Goal: Task Accomplishment & Management: Manage account settings

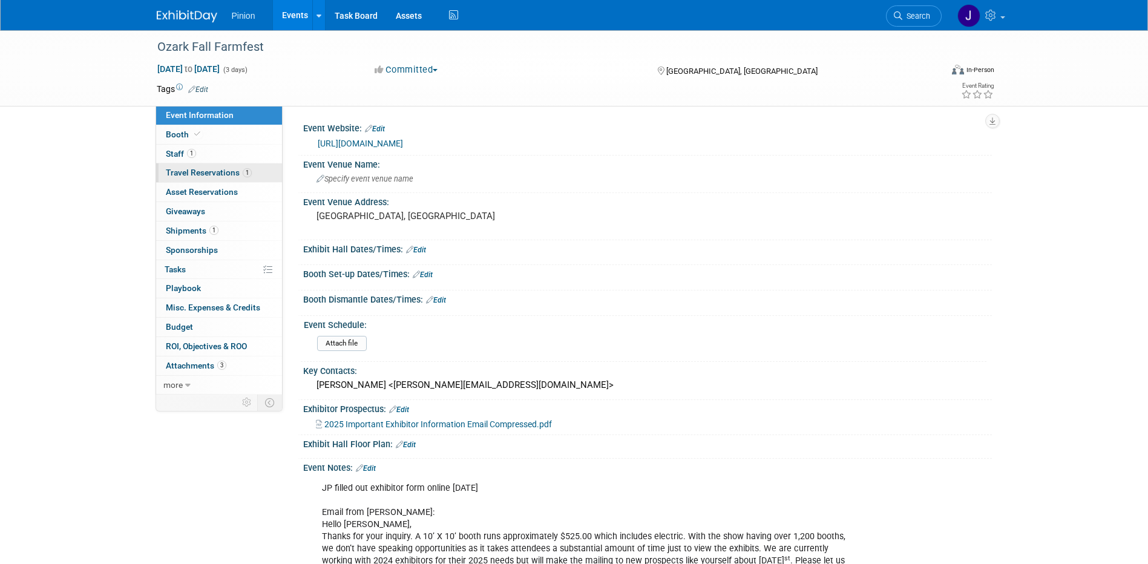
click at [207, 169] on span "Travel Reservations 1" at bounding box center [209, 173] width 86 height 10
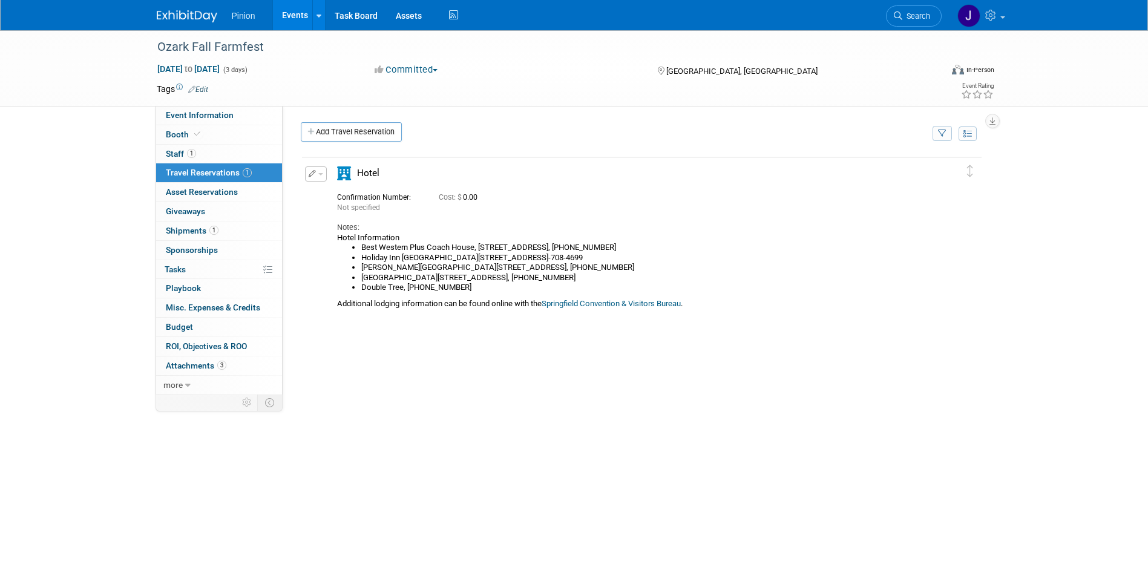
click at [316, 177] on button "button" at bounding box center [316, 173] width 22 height 15
click at [328, 196] on button "Edit Reservation" at bounding box center [357, 195] width 102 height 18
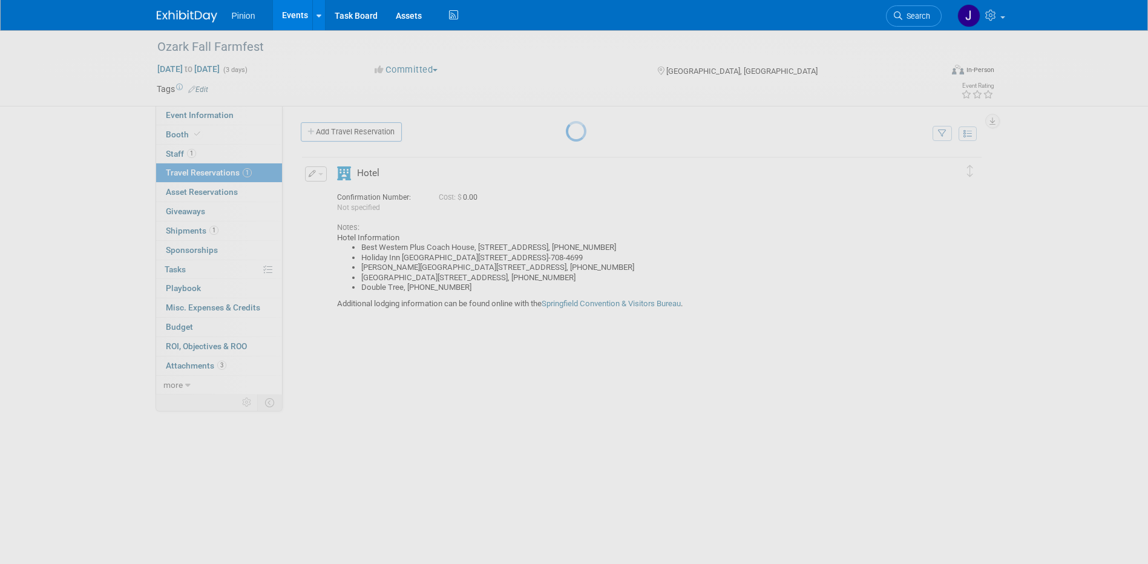
select select "9"
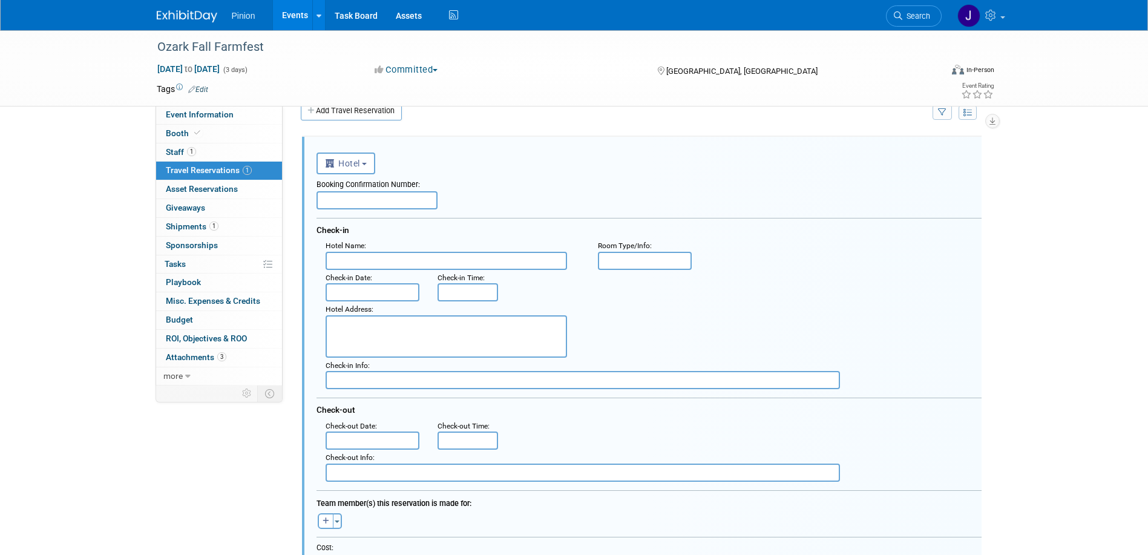
click at [383, 296] on input "text" at bounding box center [373, 292] width 94 height 18
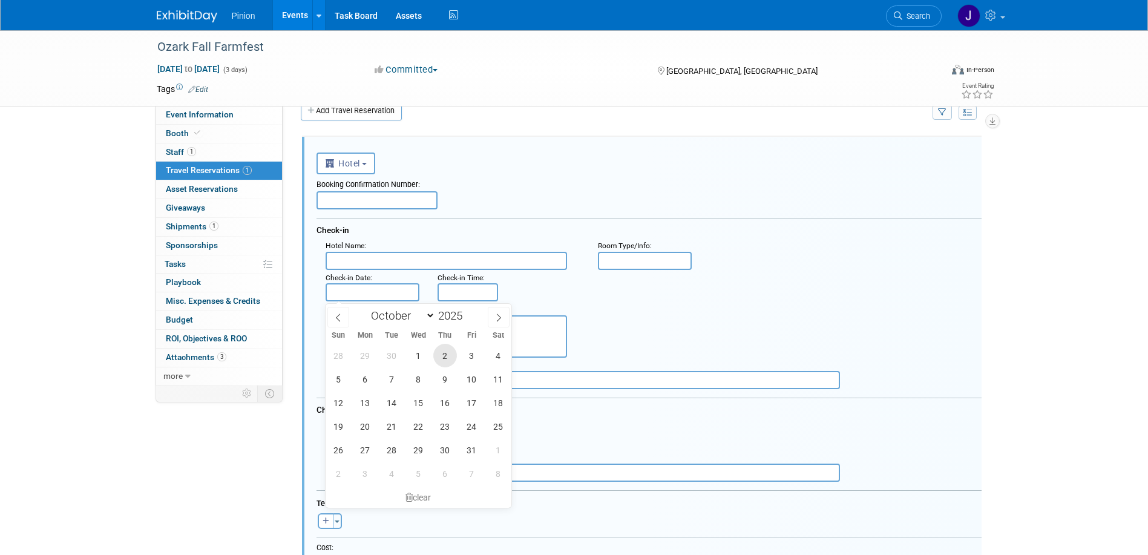
click at [444, 356] on span "2" at bounding box center [445, 356] width 24 height 24
type input "Oct 2, 2025"
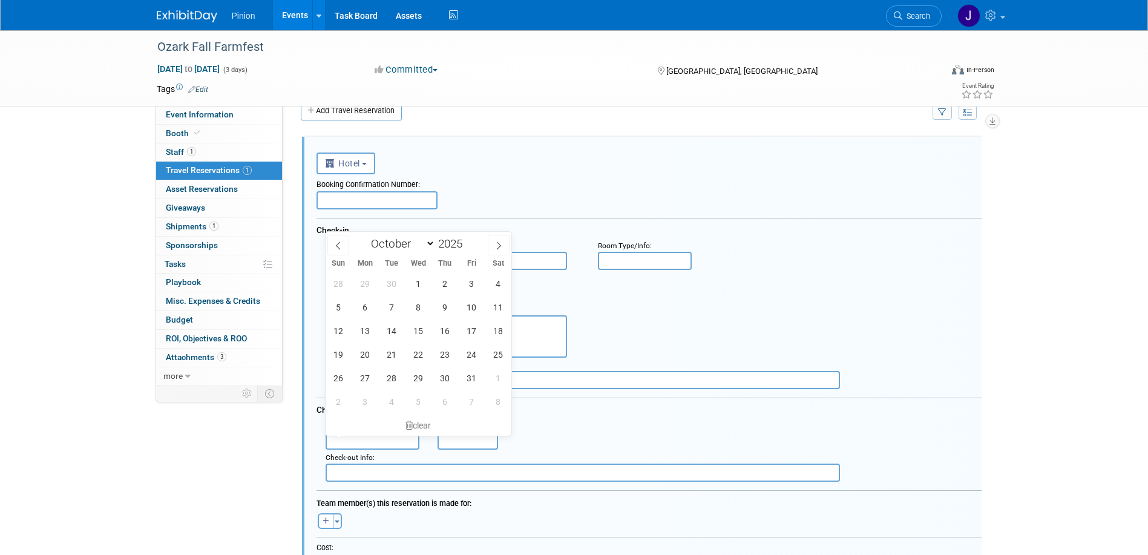
click at [374, 443] on input "text" at bounding box center [373, 440] width 94 height 18
click at [341, 307] on span "5" at bounding box center [339, 307] width 24 height 24
type input "Oct 5, 2025"
click at [632, 183] on div "Booking Confirmation Number:" at bounding box center [648, 182] width 665 height 17
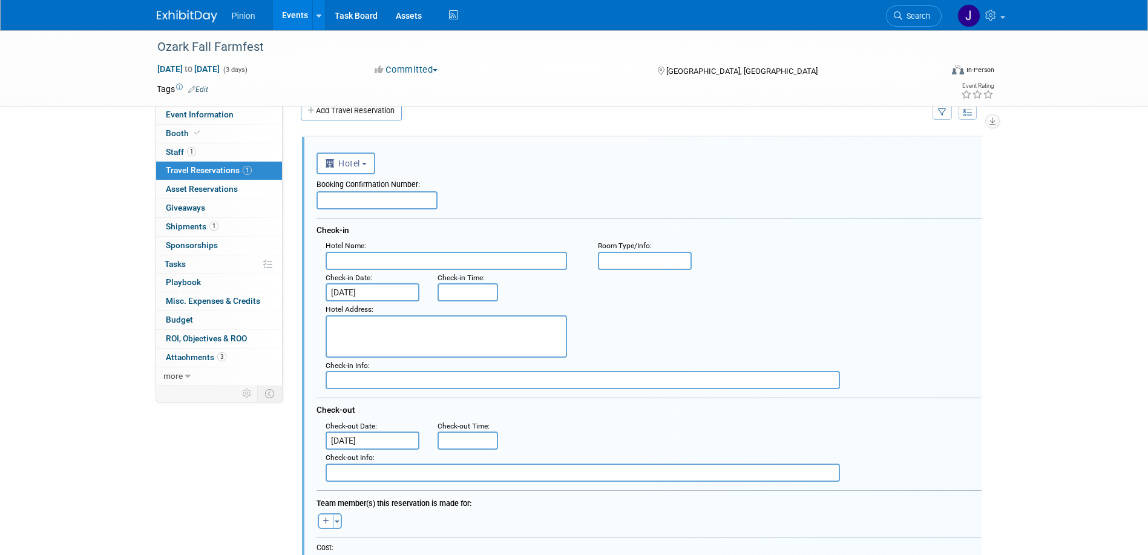
drag, startPoint x: 1145, startPoint y: 185, endPoint x: 1141, endPoint y: 244, distance: 60.1
click at [1141, 244] on div "Ozark Fall Farmfest Oct 3, 2025 to Oct 5, 2025 (3 days) Oct 3, 2025 to Oct 5, 2…" at bounding box center [574, 464] width 1148 height 910
drag, startPoint x: 1147, startPoint y: 238, endPoint x: 1149, endPoint y: 313, distance: 75.0
click at [1147, 313] on html "Pinion Events Add Event Bulk Upload Events Shareable Event Boards Recently View…" at bounding box center [574, 256] width 1148 height 555
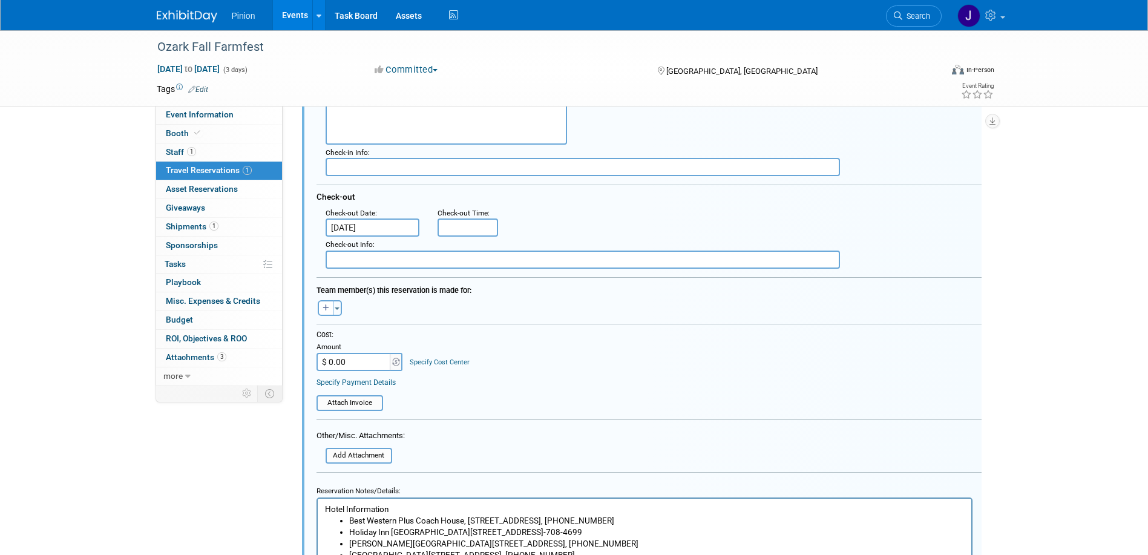
scroll to position [241, 0]
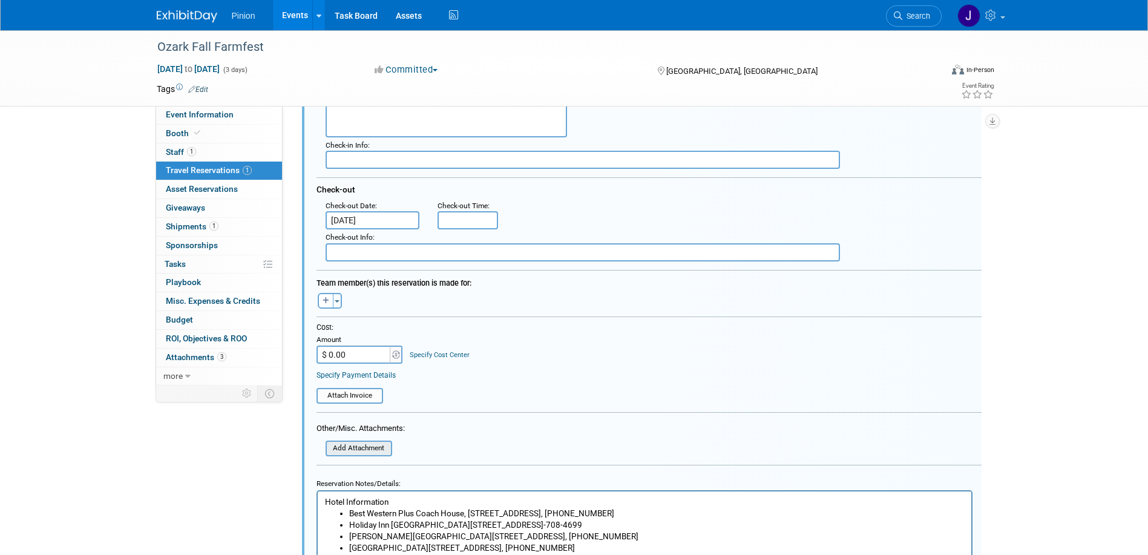
click at [380, 447] on input "file" at bounding box center [319, 448] width 144 height 13
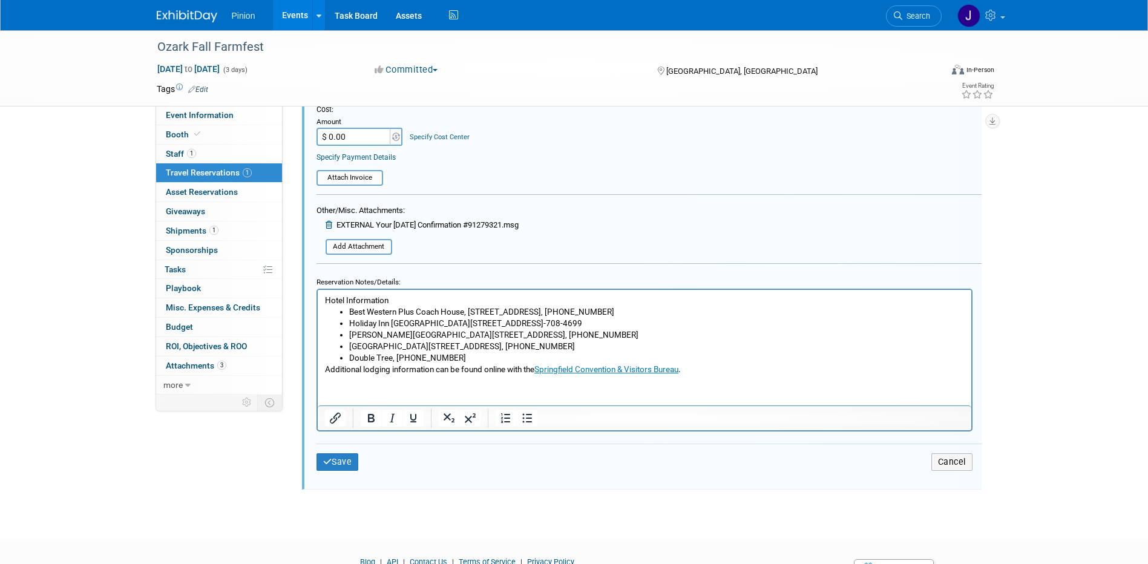
scroll to position [470, 0]
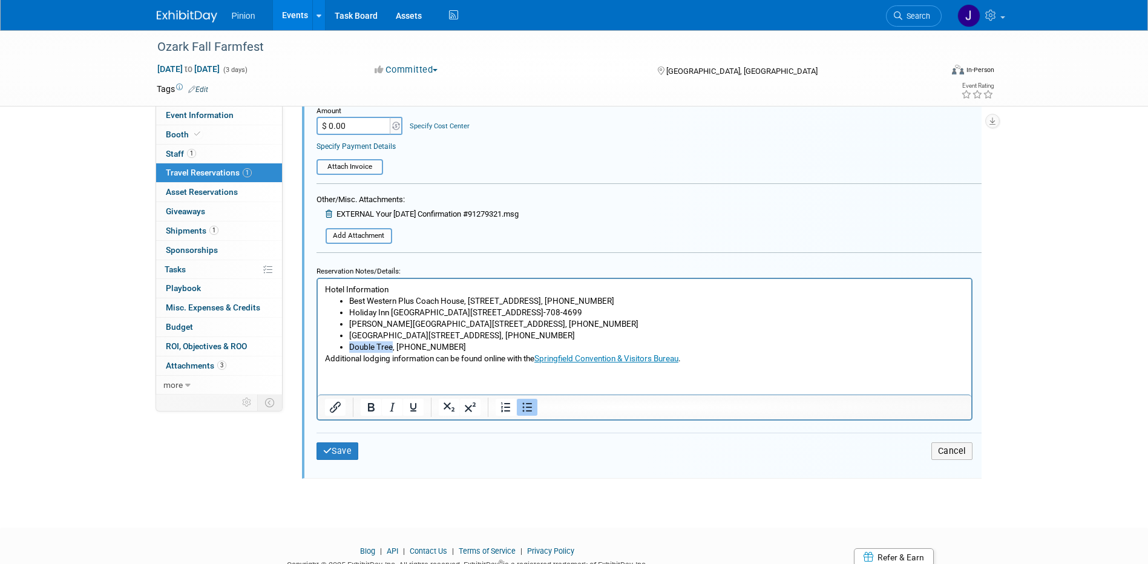
drag, startPoint x: 391, startPoint y: 347, endPoint x: 349, endPoint y: 343, distance: 42.6
click at [349, 343] on li "Double Tree, 417-831-3131" at bounding box center [656, 346] width 615 height 11
copy li "Double Tree"
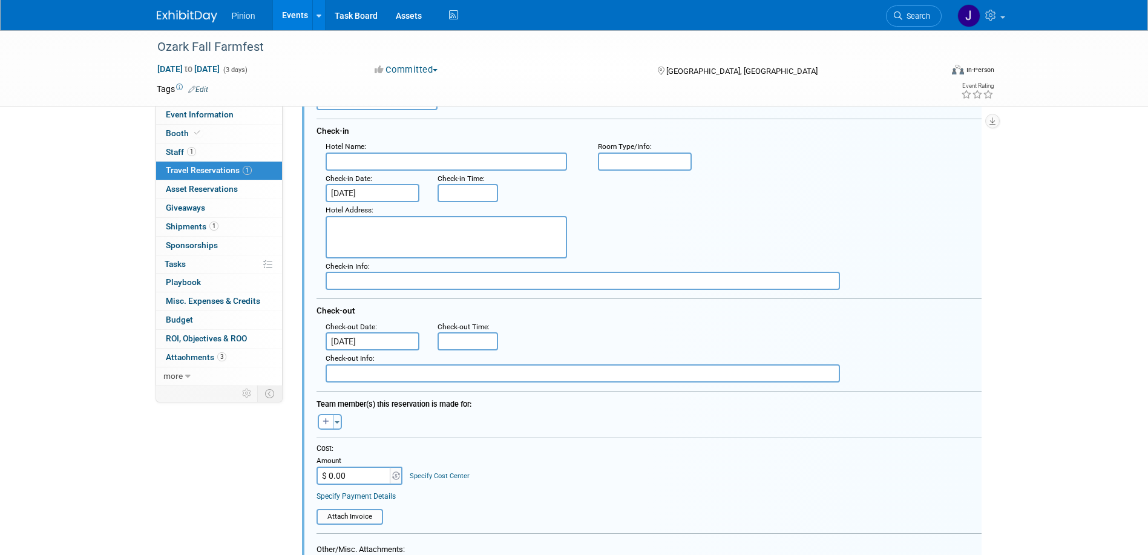
scroll to position [0, 0]
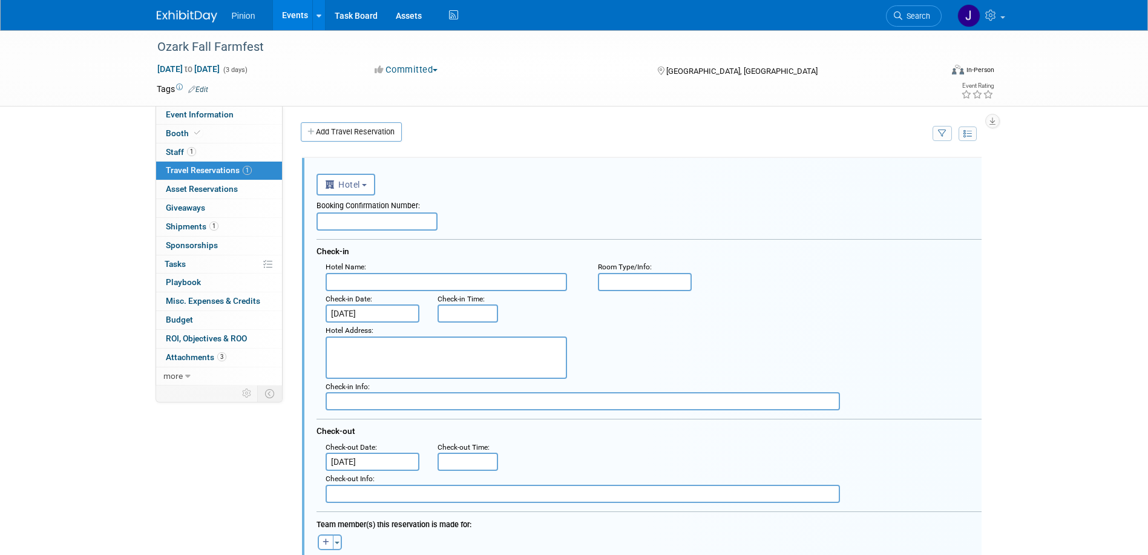
click at [362, 280] on input "text" at bounding box center [446, 282] width 241 height 18
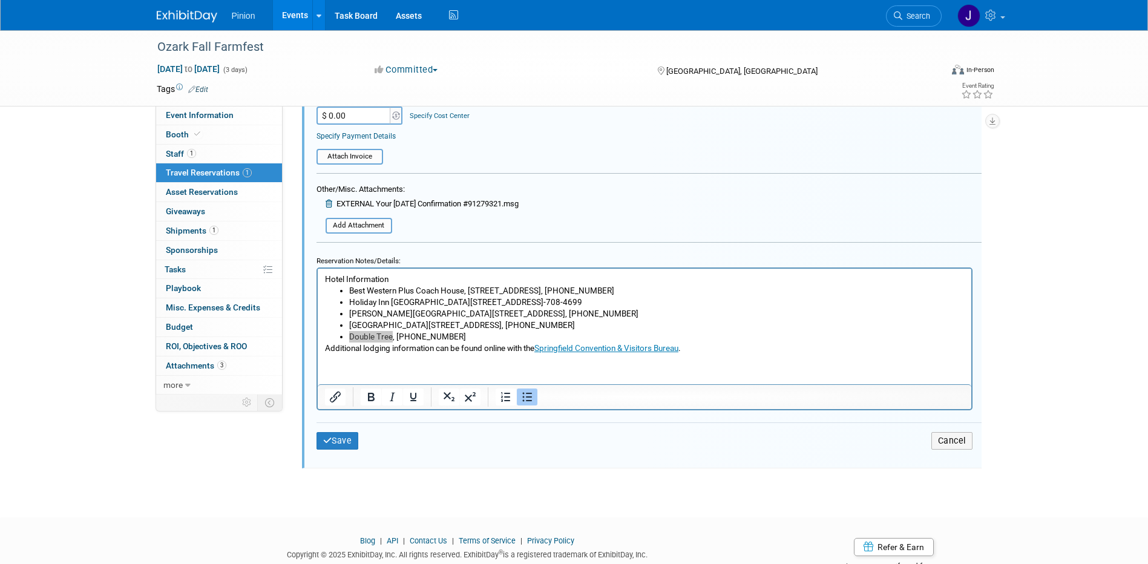
scroll to position [520, 0]
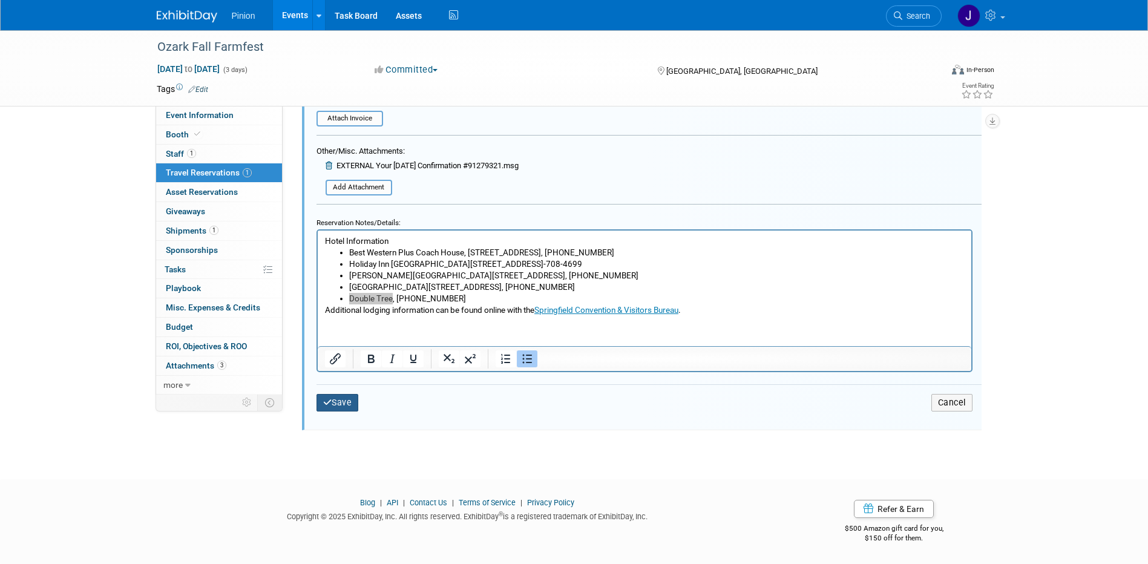
type input "Double Tree"
click at [336, 403] on button "Save" at bounding box center [337, 403] width 42 height 18
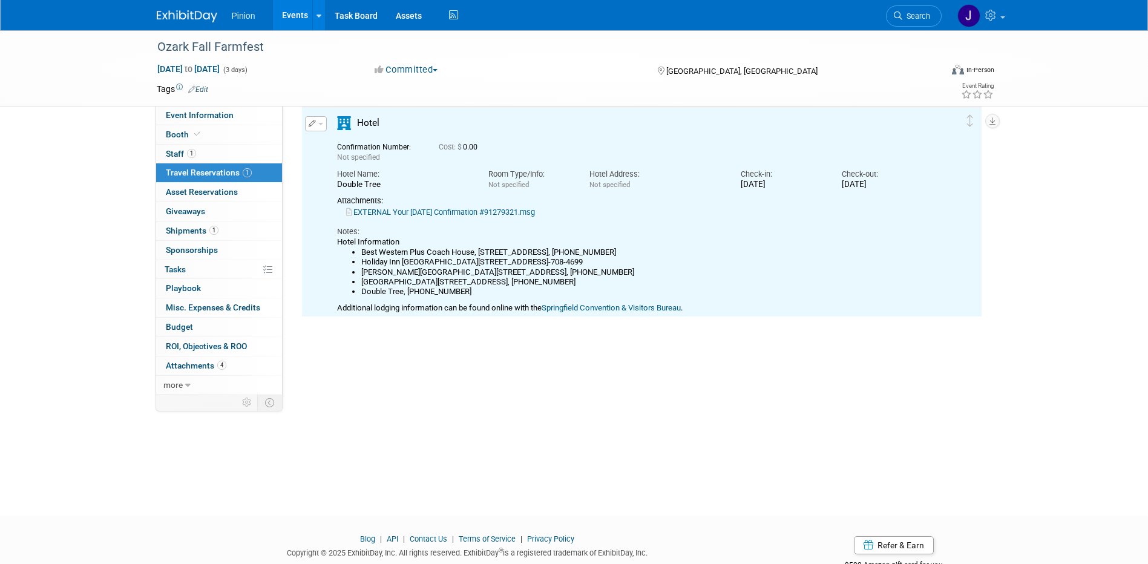
scroll to position [21, 0]
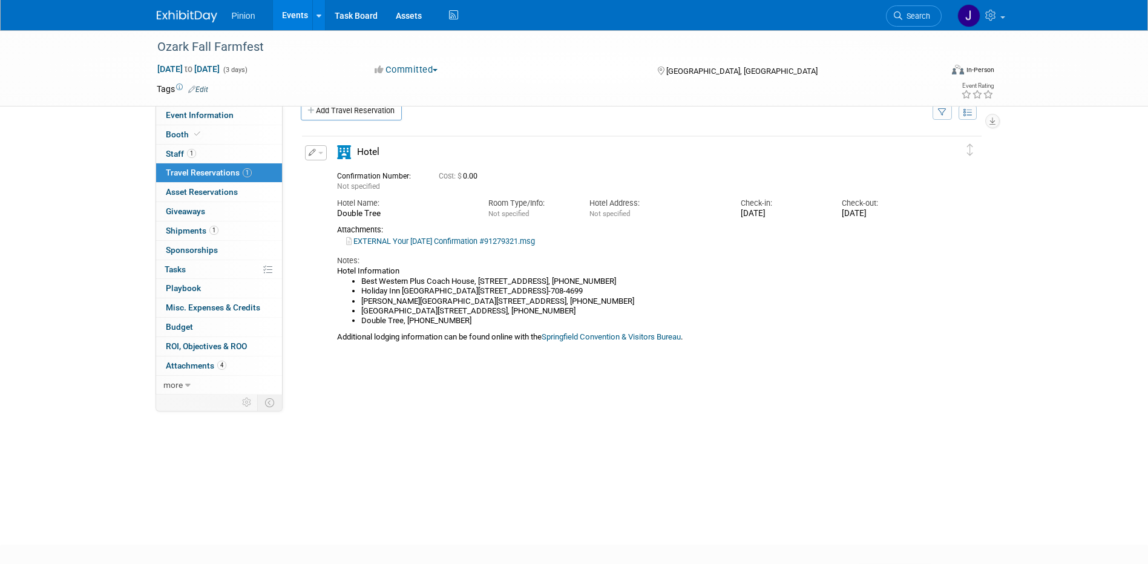
click at [173, 13] on img at bounding box center [187, 16] width 61 height 12
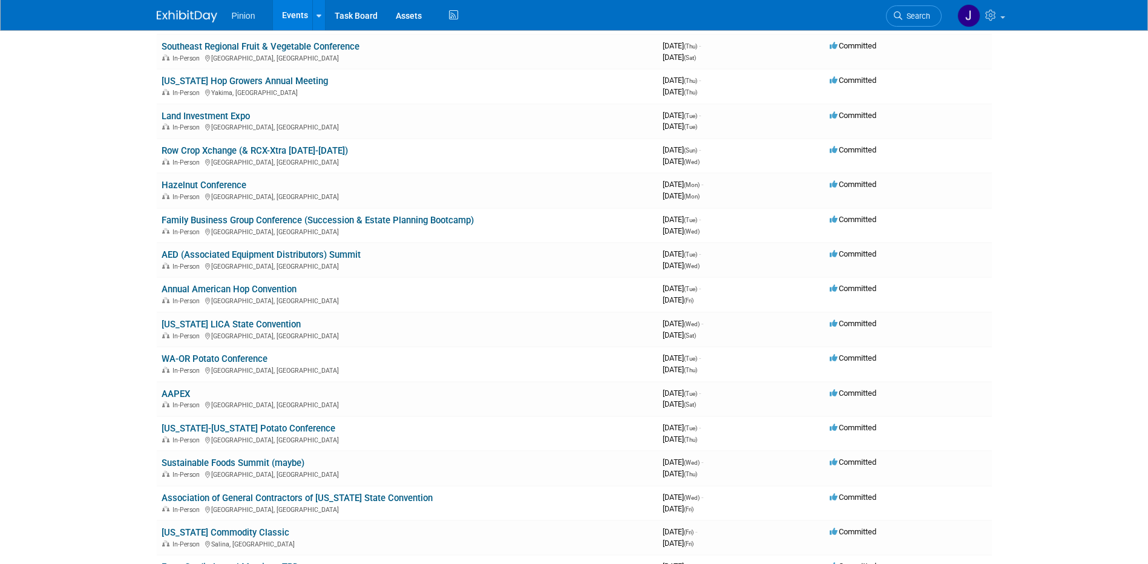
scroll to position [1458, 0]
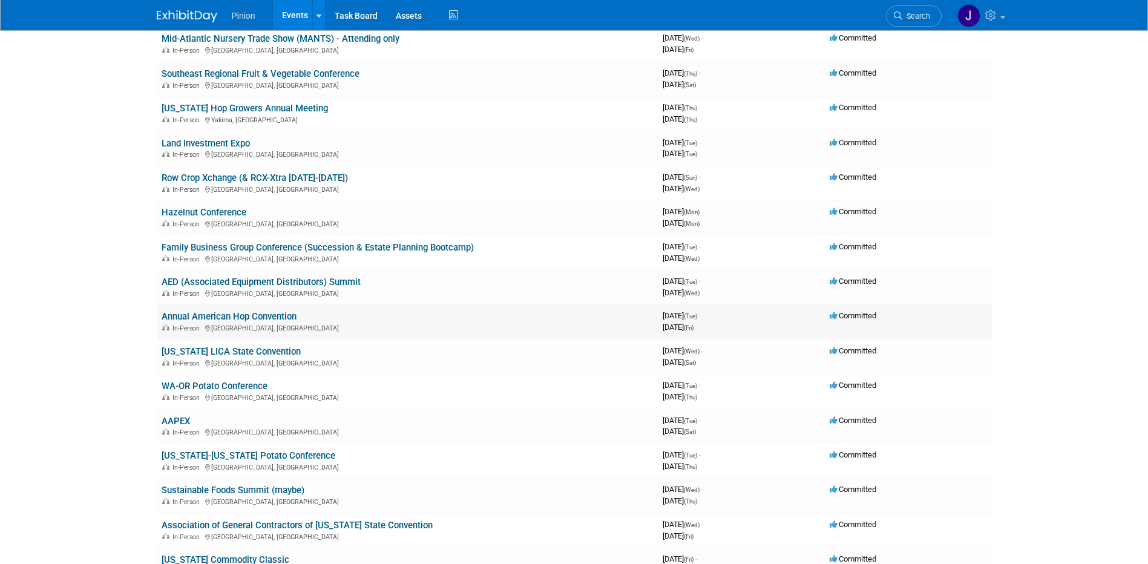
click at [246, 315] on link "Annual American Hop Convention" at bounding box center [229, 316] width 135 height 11
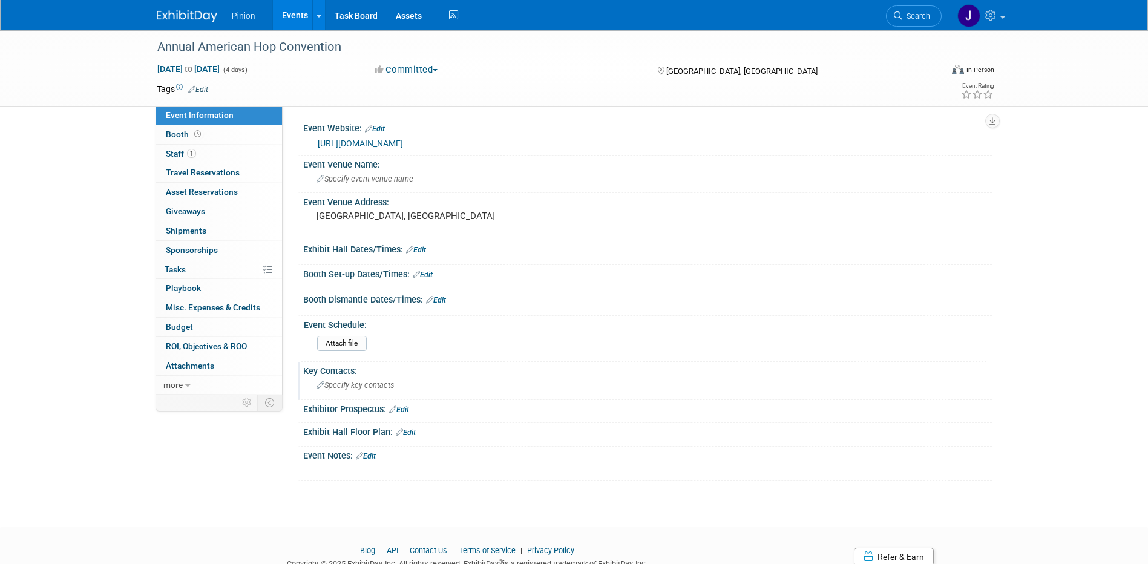
click at [387, 387] on span "Specify key contacts" at bounding box center [354, 385] width 77 height 9
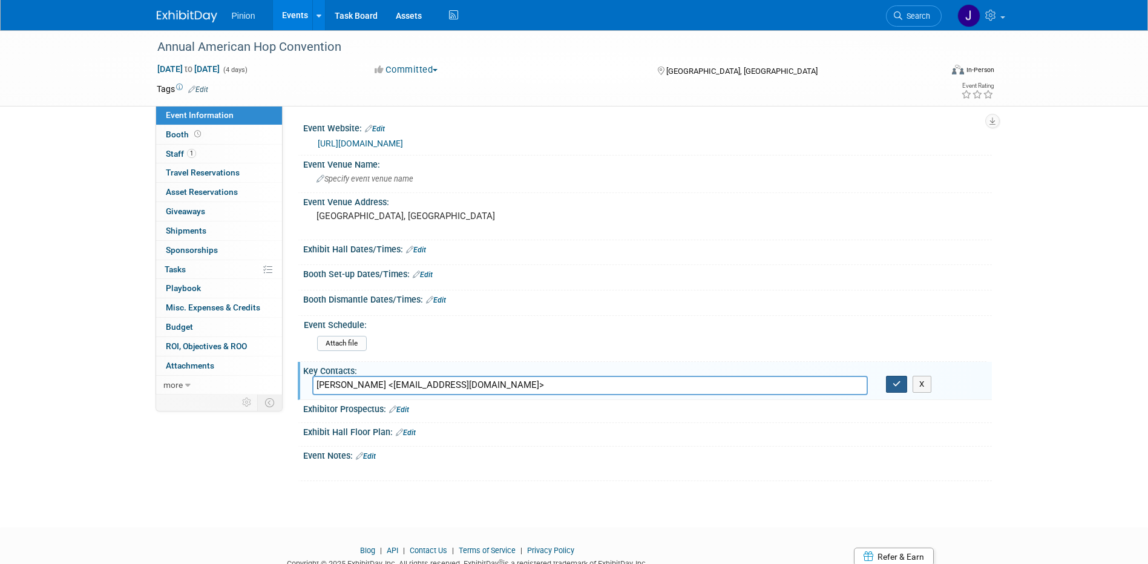
type input "[PERSON_NAME] <[EMAIL_ADDRESS][DOMAIN_NAME]>"
click at [899, 384] on icon "button" at bounding box center [896, 384] width 8 height 8
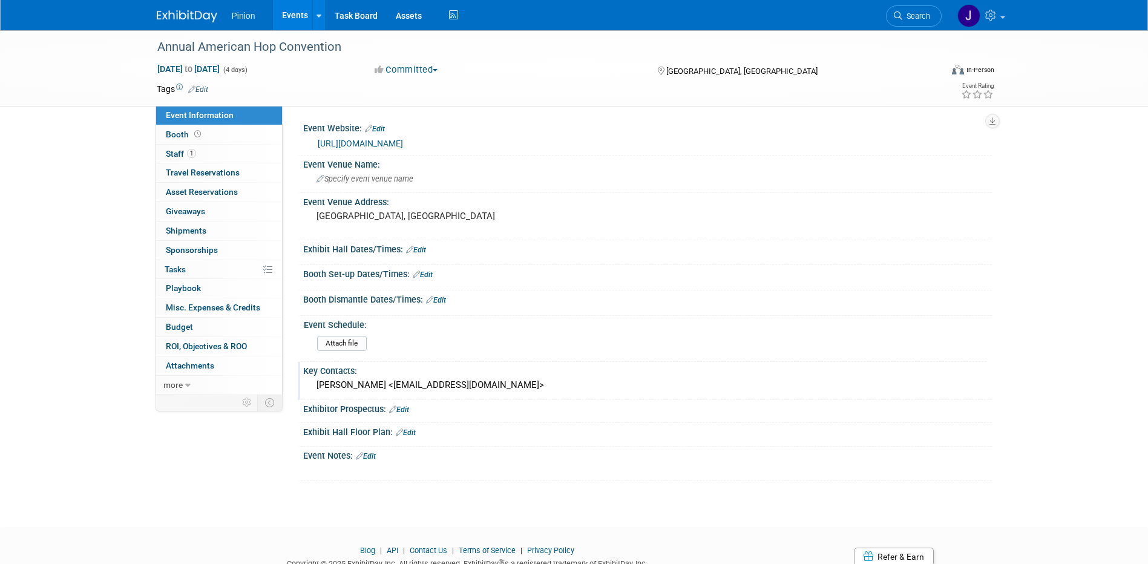
click at [172, 17] on img at bounding box center [187, 16] width 61 height 12
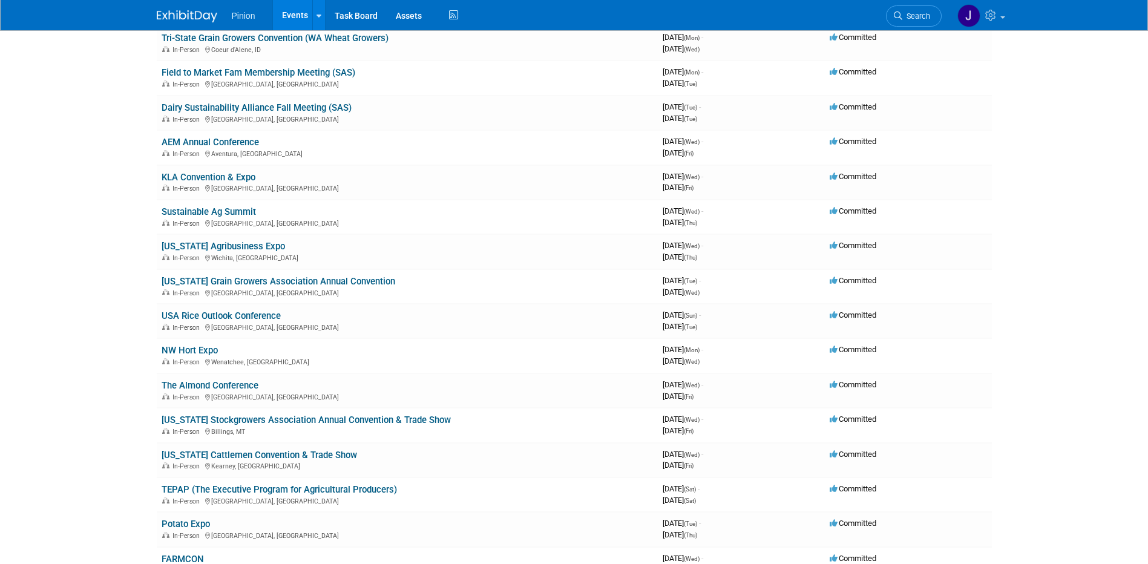
scroll to position [899, 0]
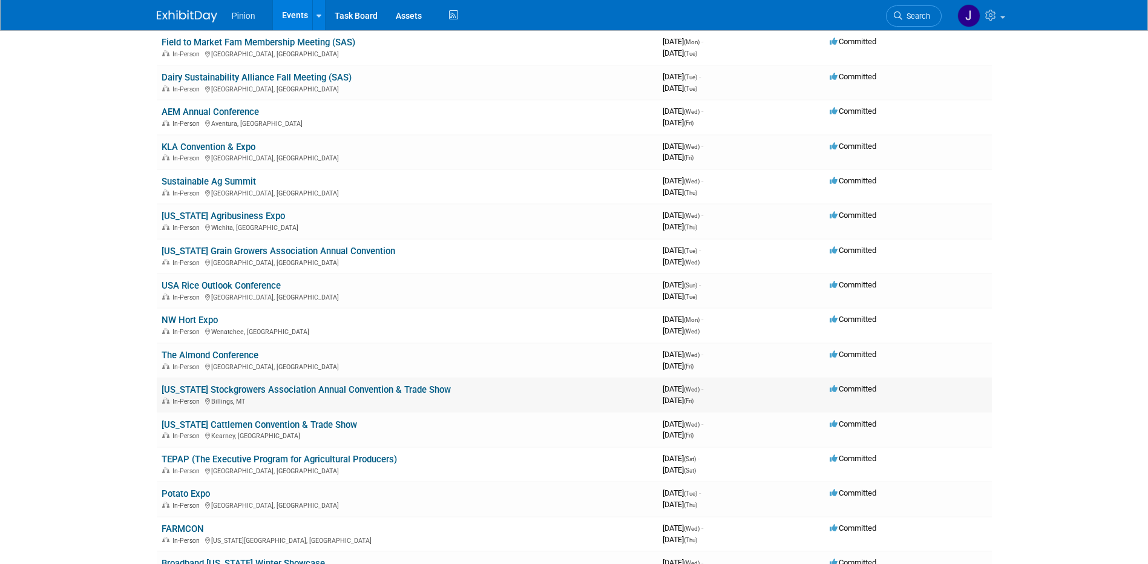
click at [388, 387] on link "[US_STATE] Stockgrowers Association Annual Convention & Trade Show" at bounding box center [306, 389] width 289 height 11
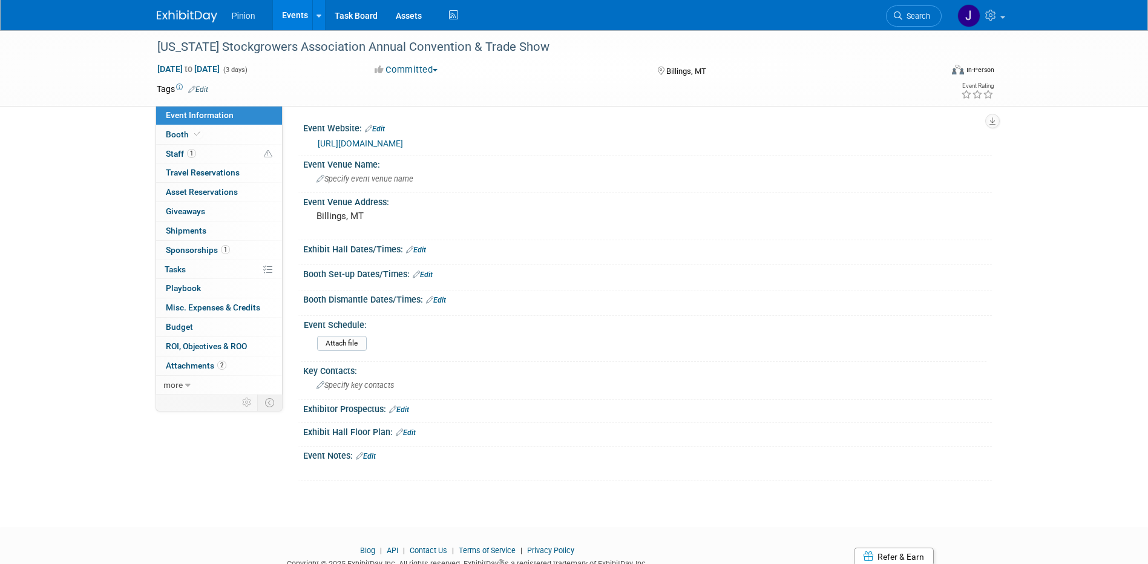
click at [403, 143] on link "[URL][DOMAIN_NAME]" at bounding box center [360, 144] width 85 height 10
click at [372, 388] on span "Specify key contacts" at bounding box center [354, 385] width 77 height 9
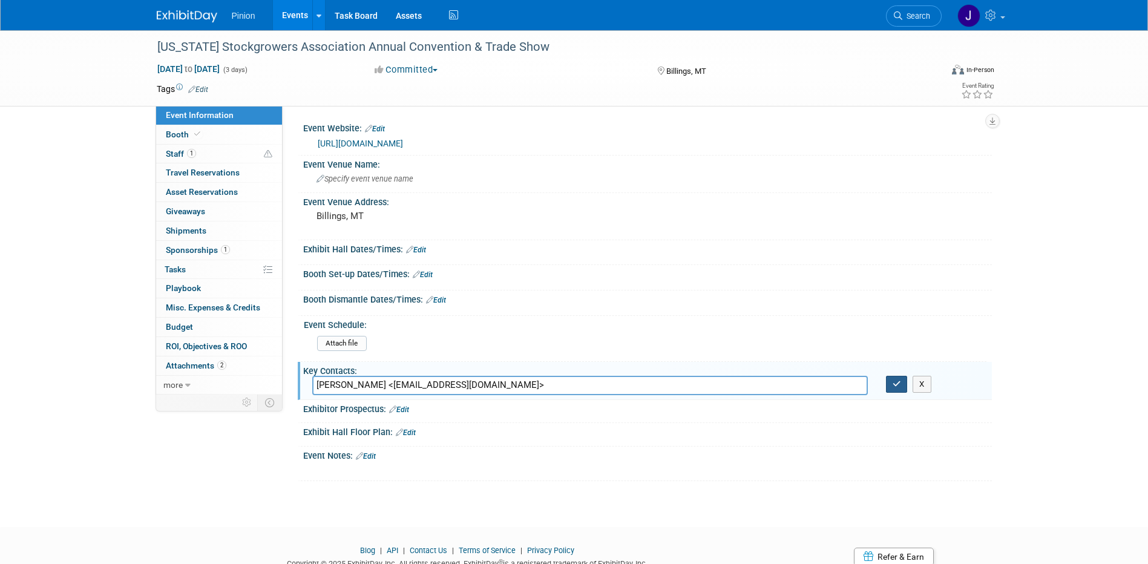
type input "Keni Reese <keni@mtbeef.org>"
click at [894, 381] on icon "button" at bounding box center [896, 384] width 8 height 8
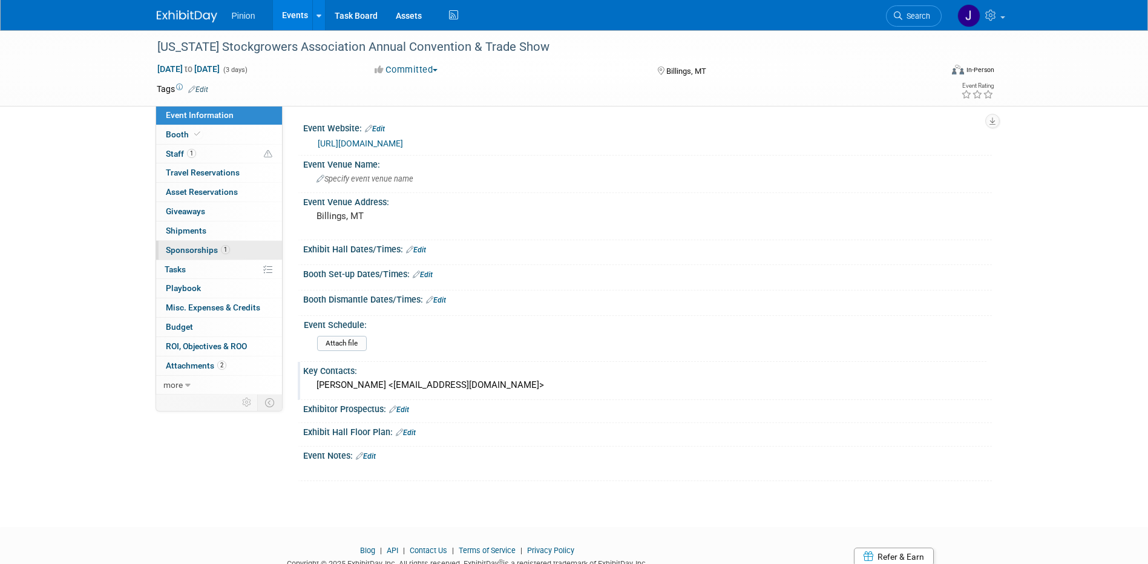
click at [203, 248] on span "Sponsorships 1" at bounding box center [198, 250] width 64 height 10
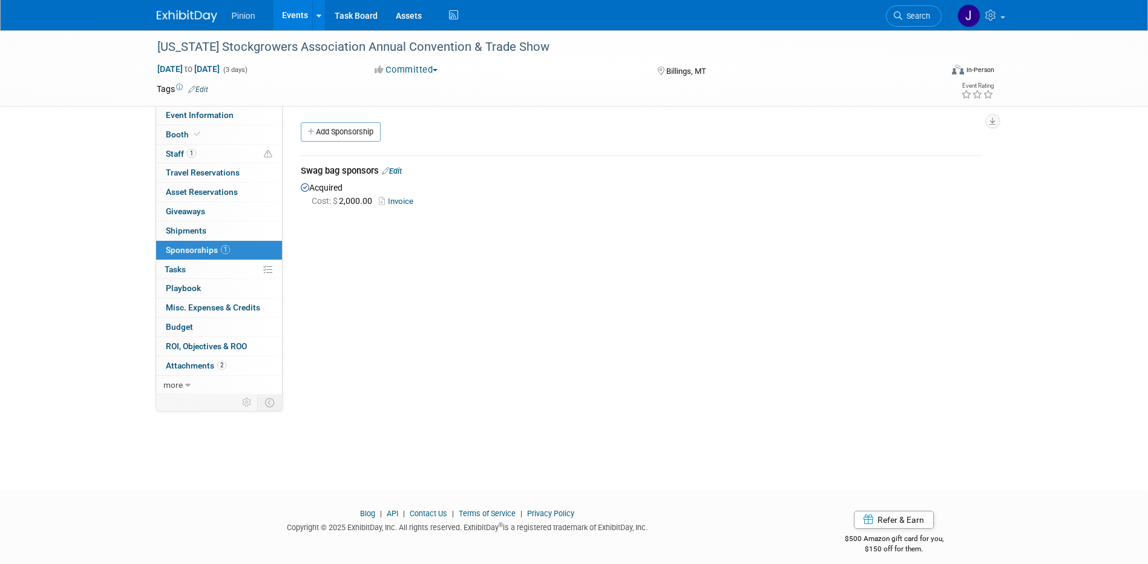
click at [195, 15] on img at bounding box center [187, 16] width 61 height 12
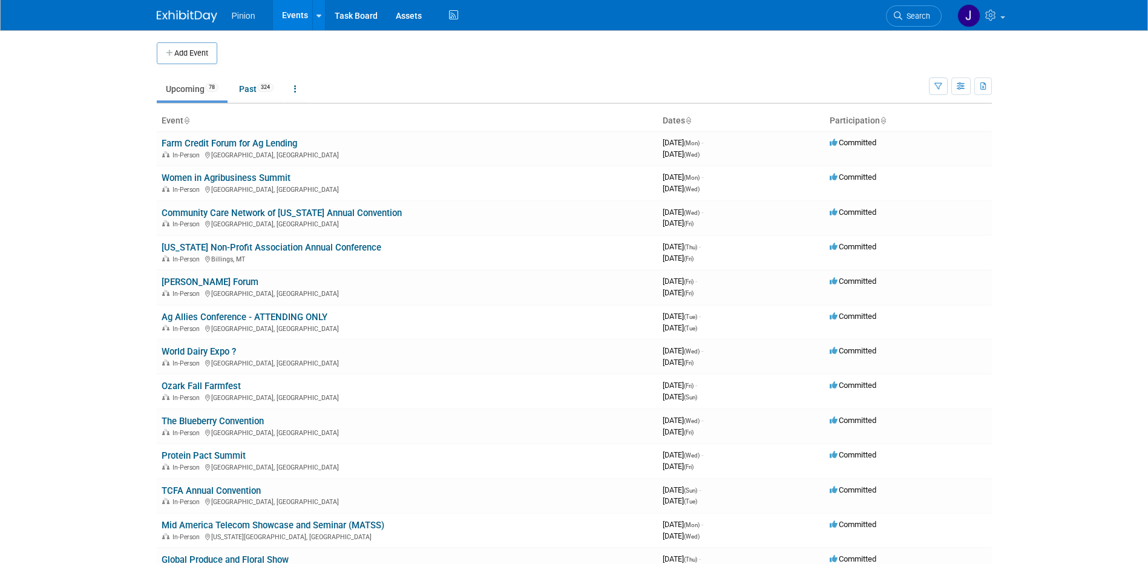
click at [188, 118] on icon at bounding box center [186, 121] width 6 height 8
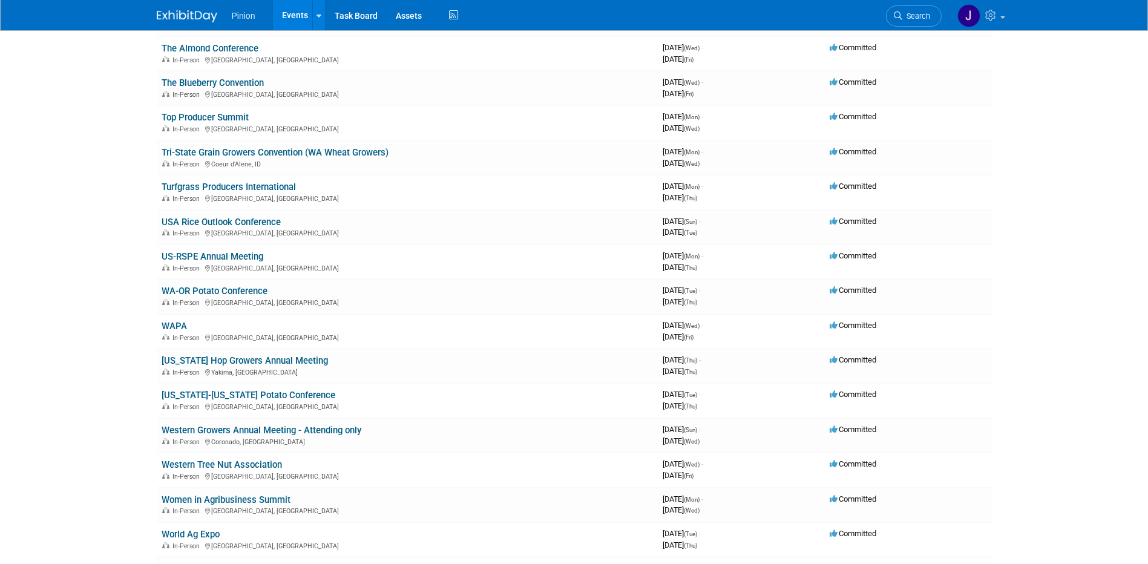
scroll to position [2236, 0]
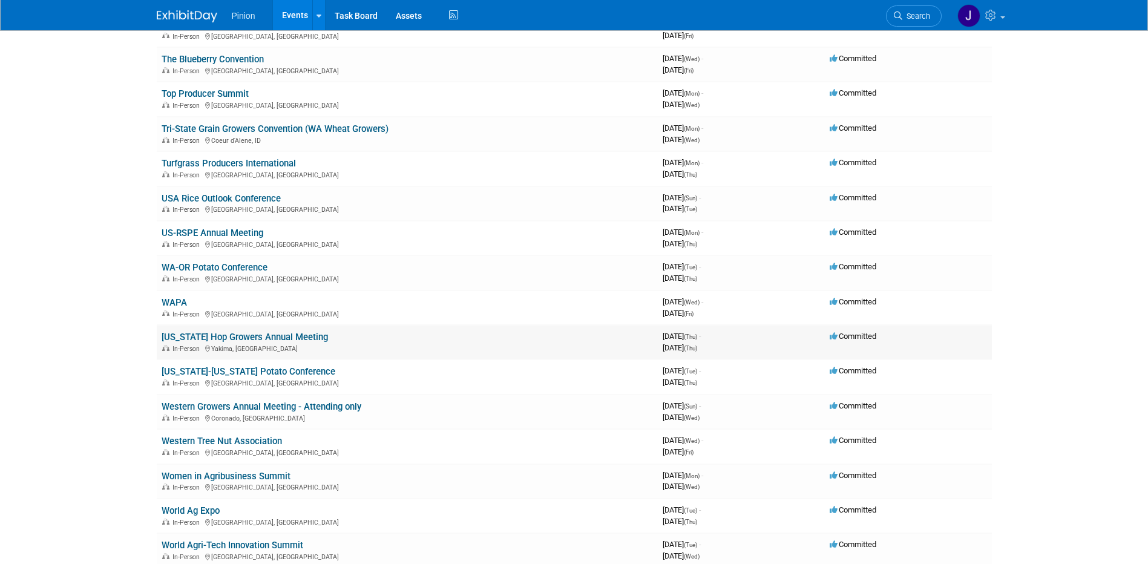
click at [220, 336] on link "[US_STATE] Hop Growers Annual Meeting" at bounding box center [245, 337] width 166 height 11
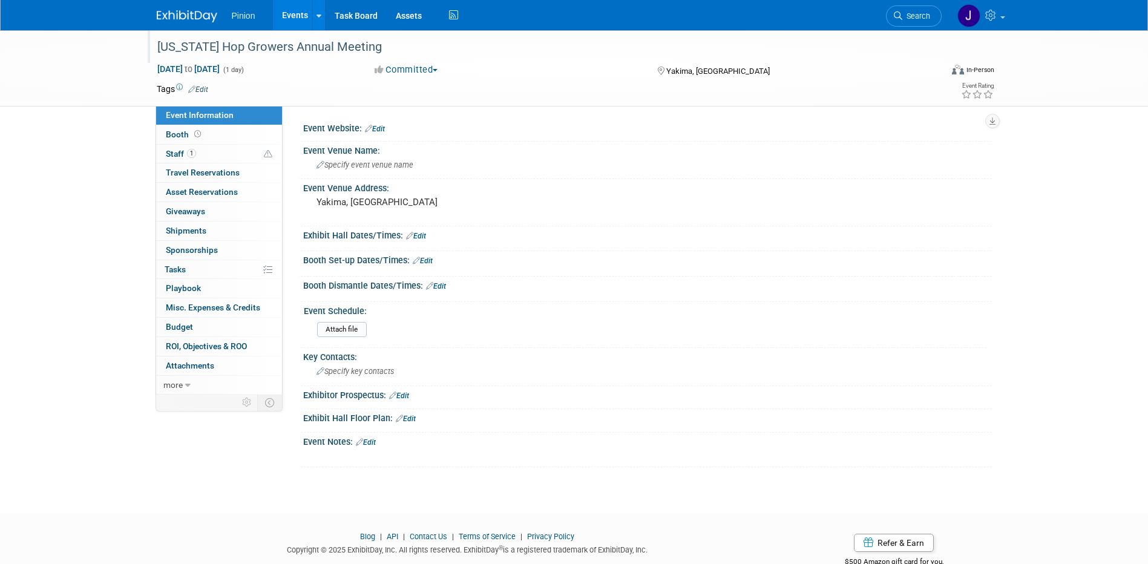
click at [398, 44] on div "Washington Hop Growers Annual Meeting" at bounding box center [538, 47] width 770 height 22
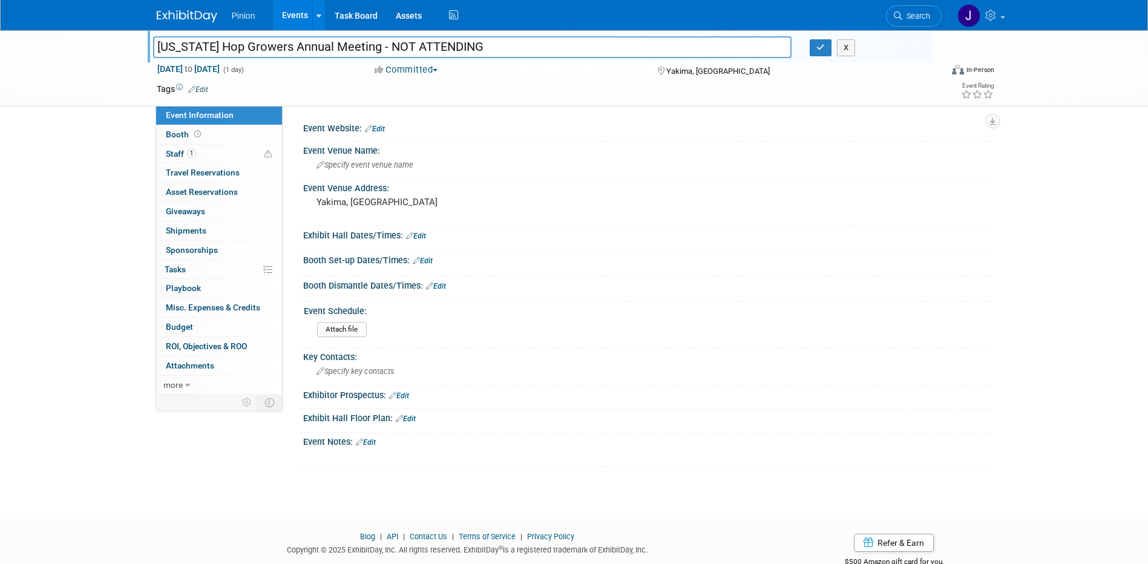
type input "[US_STATE] Hop Growers Annual Meeting - NOT ATTENDING"
click at [371, 441] on link "Edit" at bounding box center [366, 442] width 20 height 8
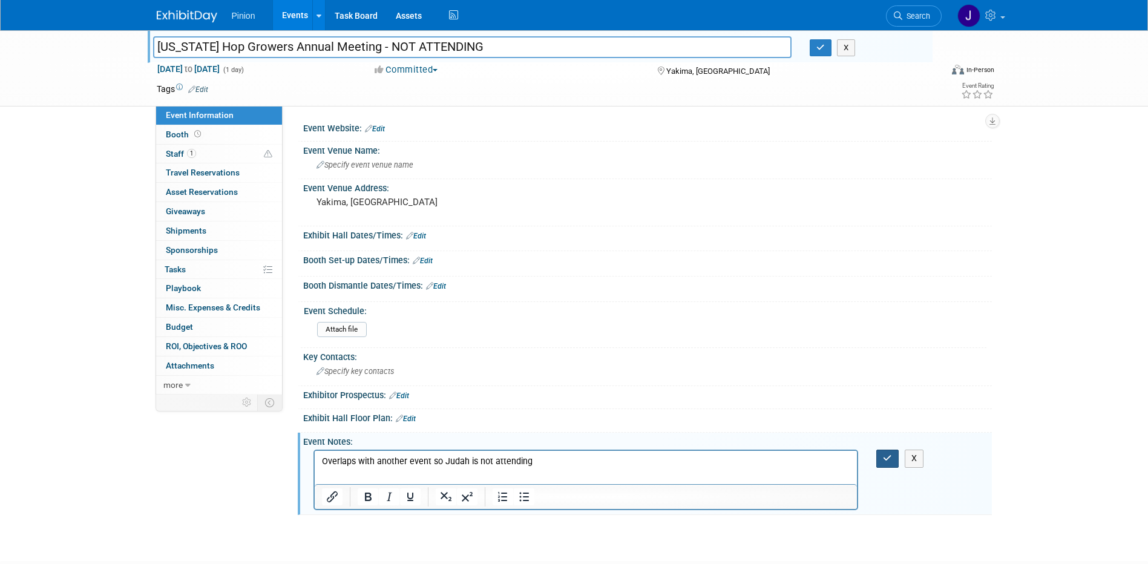
click at [883, 465] on button "button" at bounding box center [887, 459] width 22 height 18
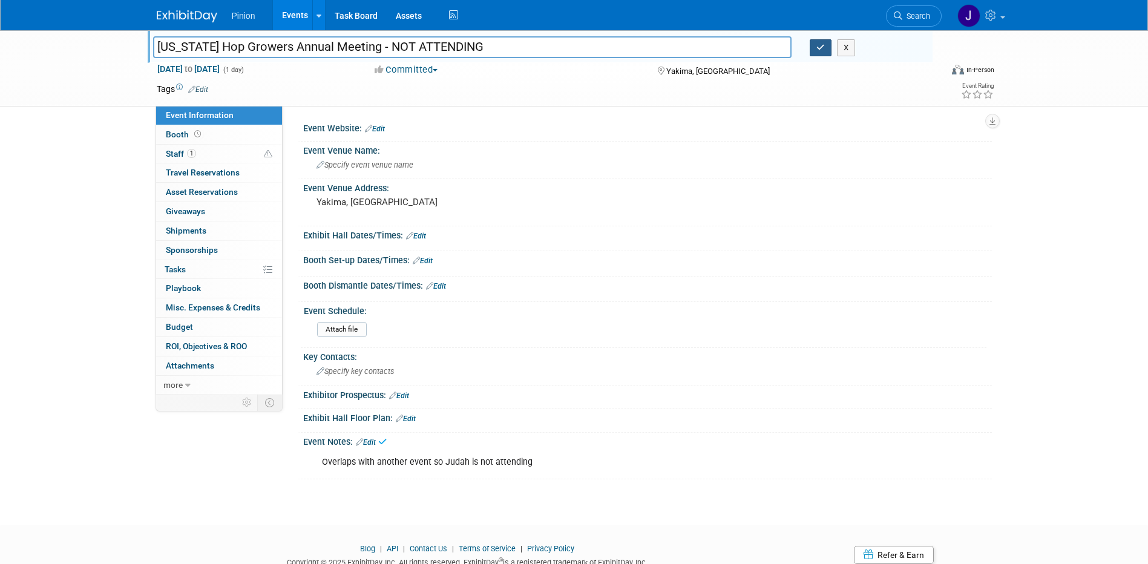
click at [814, 49] on button "button" at bounding box center [821, 47] width 22 height 17
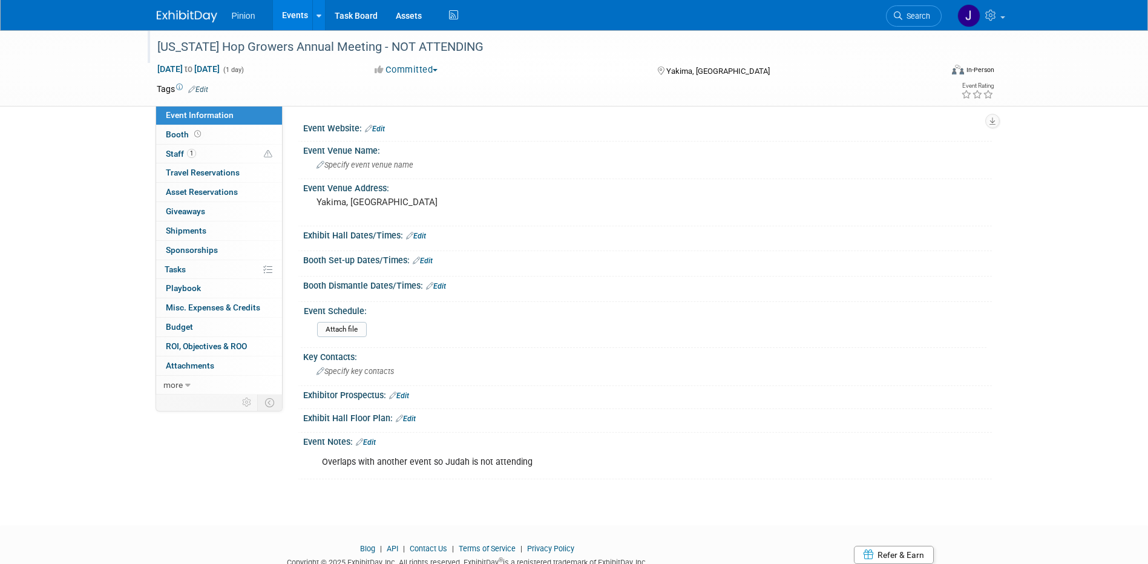
scroll to position [45, 0]
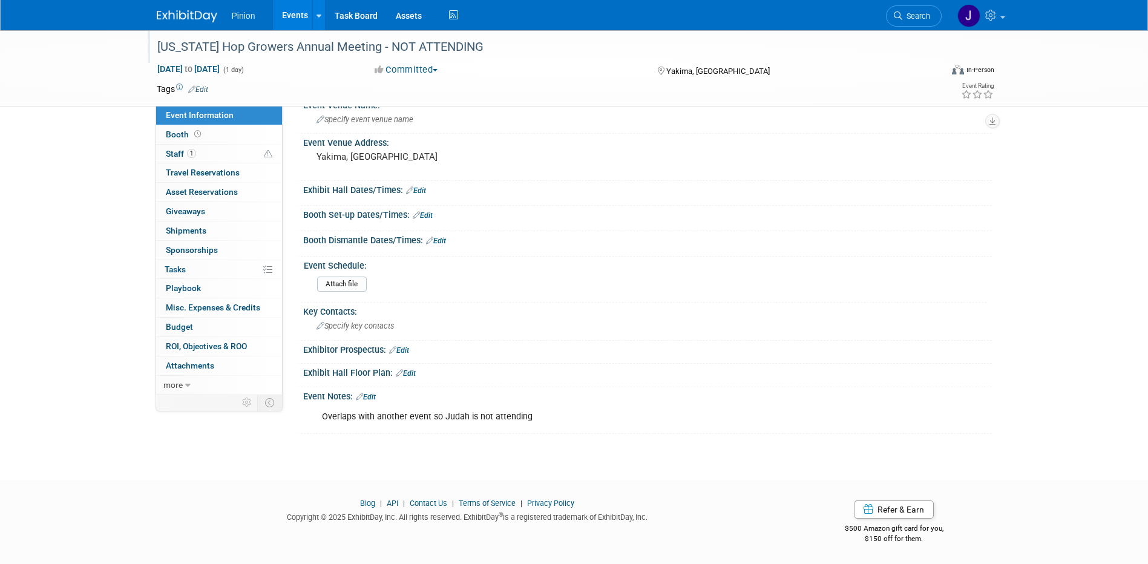
click at [185, 7] on link at bounding box center [194, 10] width 75 height 10
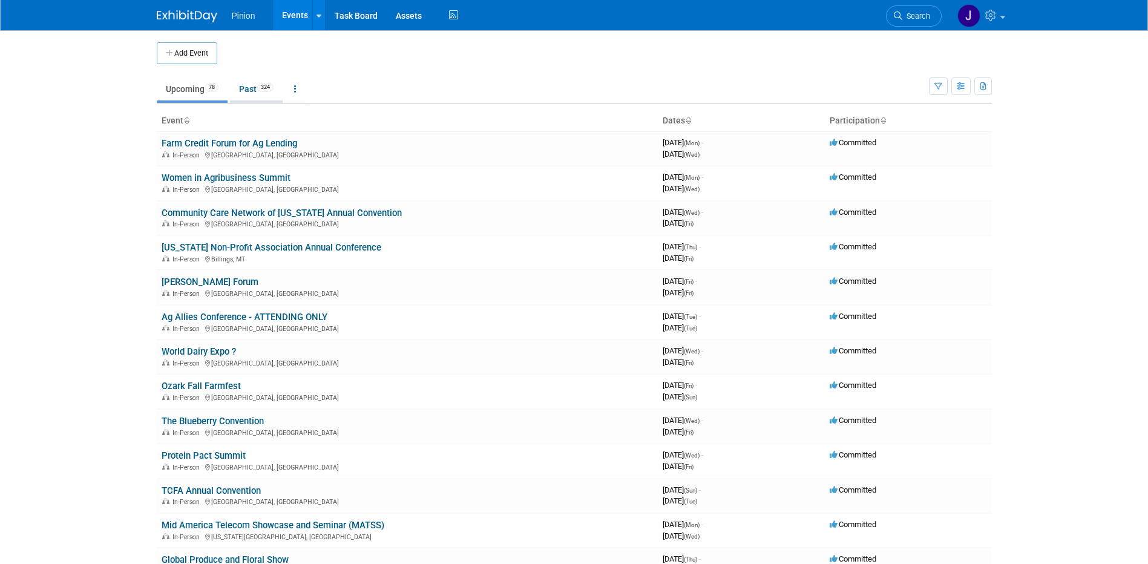
click at [260, 85] on link "Past 324" at bounding box center [256, 88] width 53 height 23
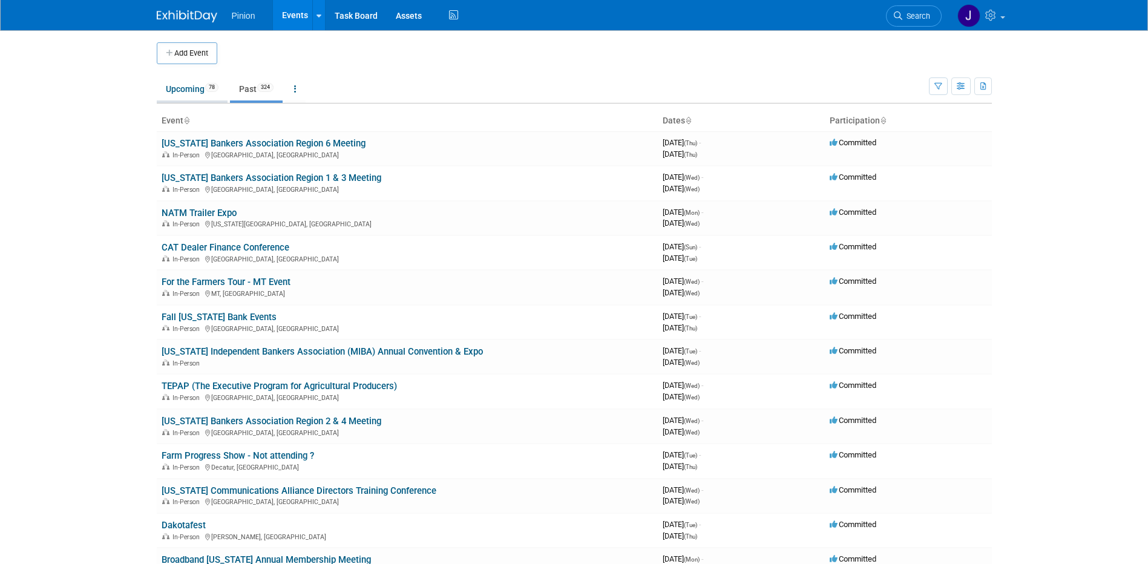
click at [195, 90] on link "Upcoming 78" at bounding box center [192, 88] width 71 height 23
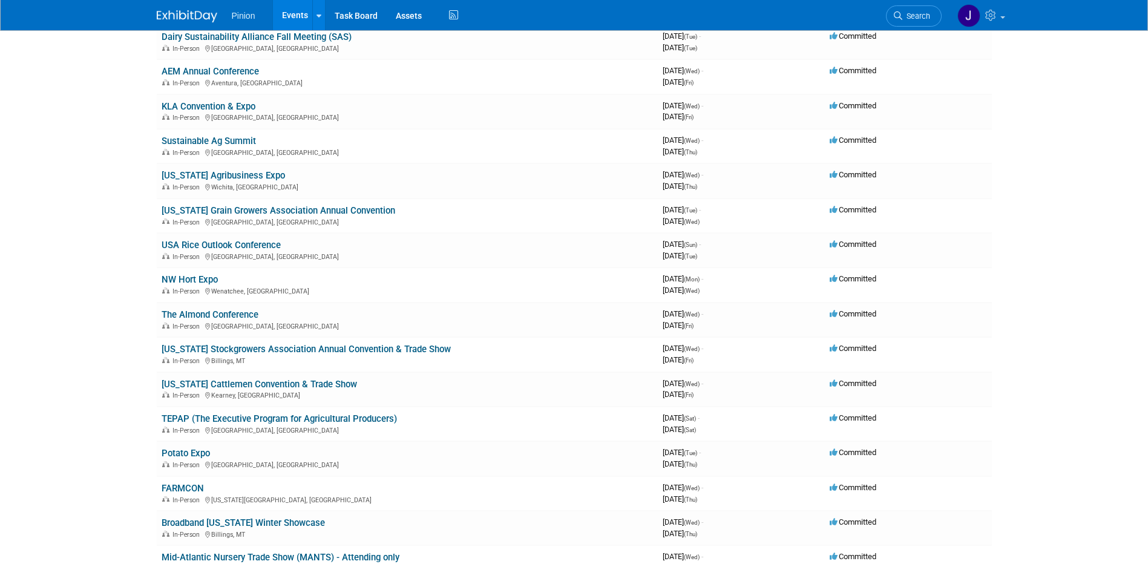
scroll to position [957, 0]
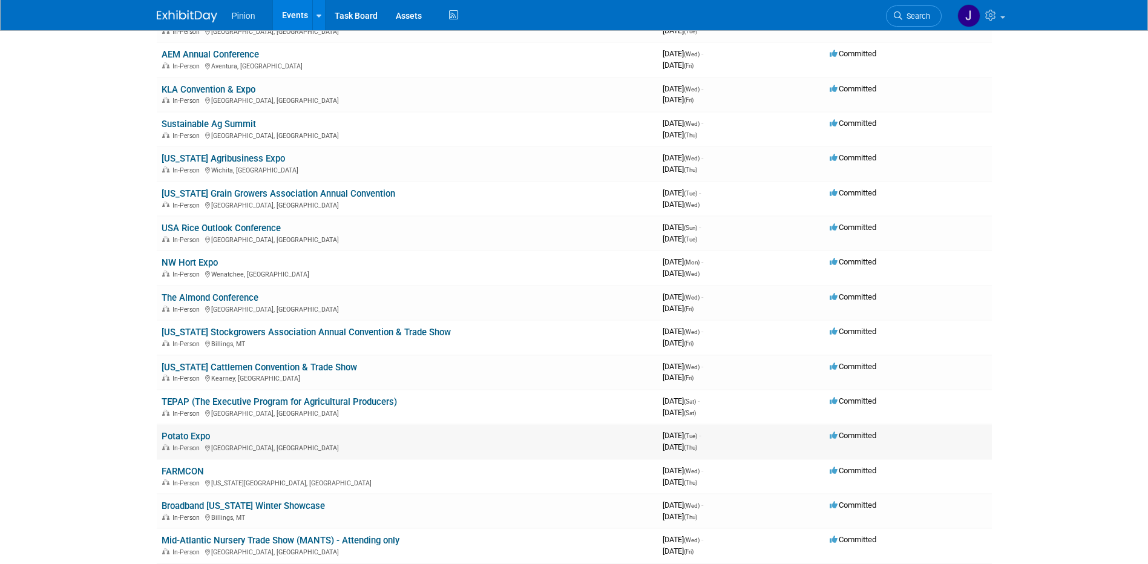
click at [187, 436] on link "Potato Expo" at bounding box center [186, 436] width 48 height 11
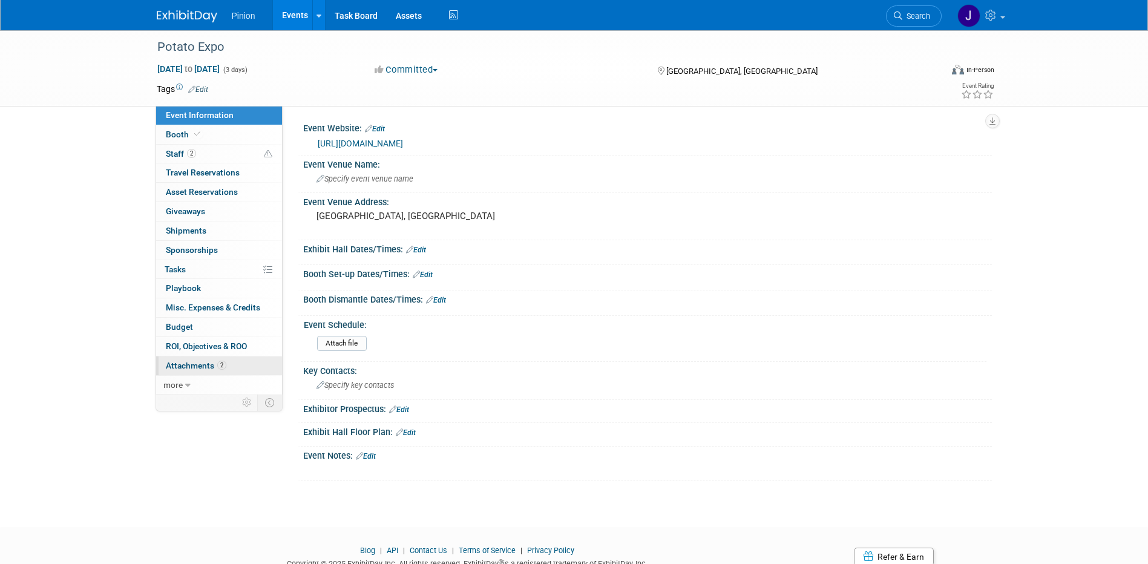
click at [194, 361] on span "Attachments 2" at bounding box center [196, 366] width 61 height 10
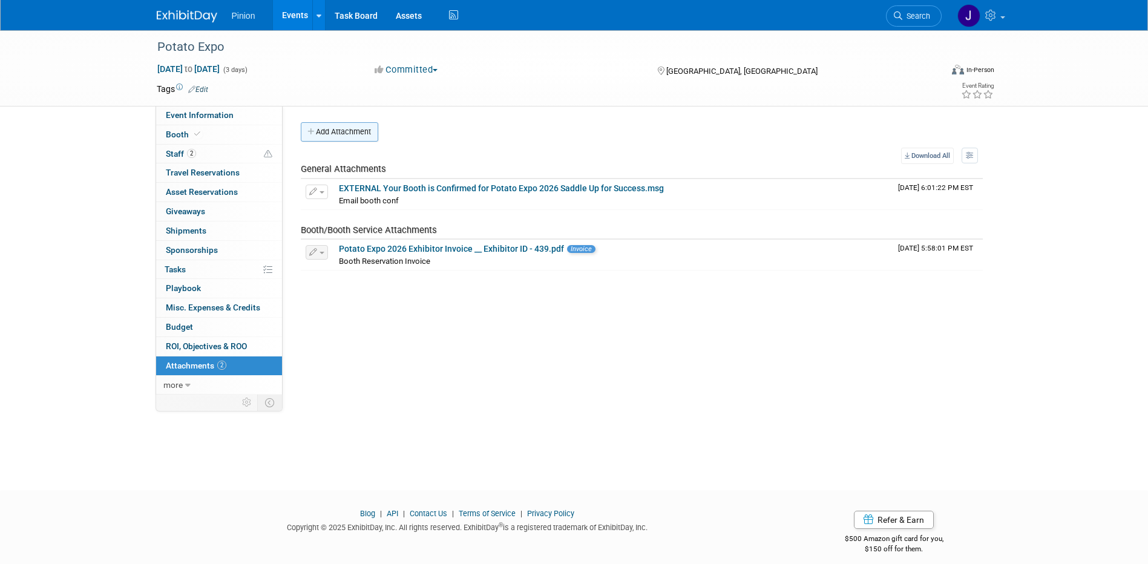
click at [352, 131] on button "Add Attachment" at bounding box center [339, 131] width 77 height 19
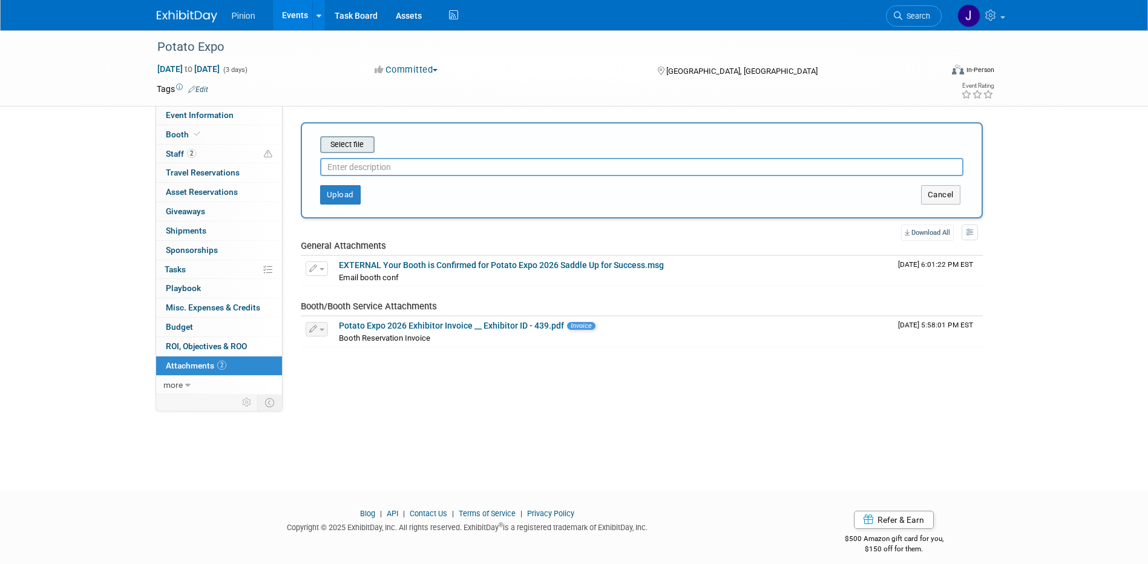
click at [353, 139] on input "file" at bounding box center [301, 144] width 144 height 15
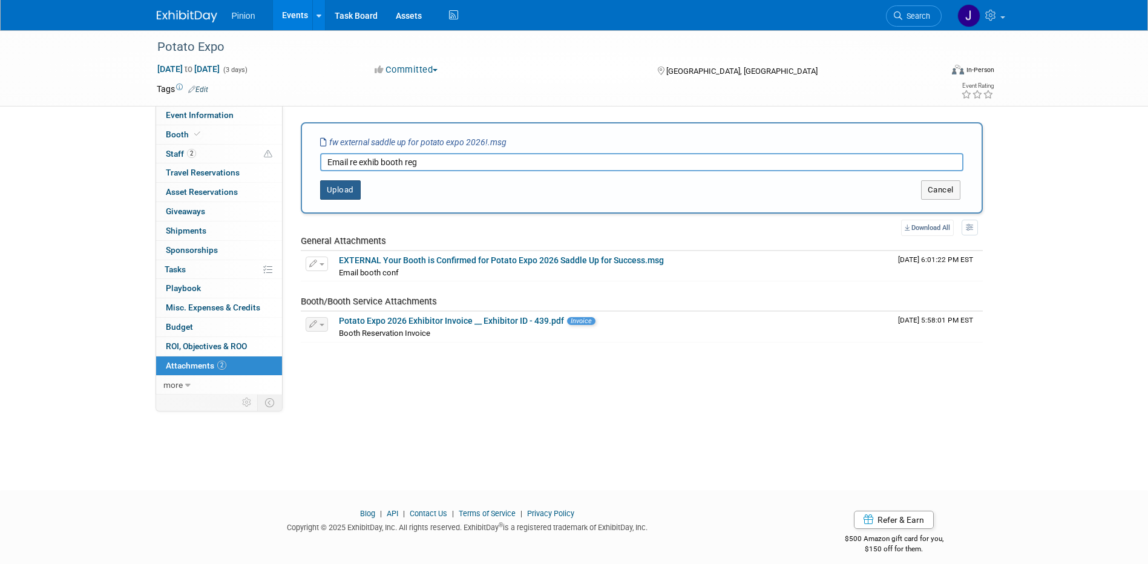
type input "Email re exhib booth reg"
click at [355, 190] on button "Upload" at bounding box center [340, 189] width 41 height 19
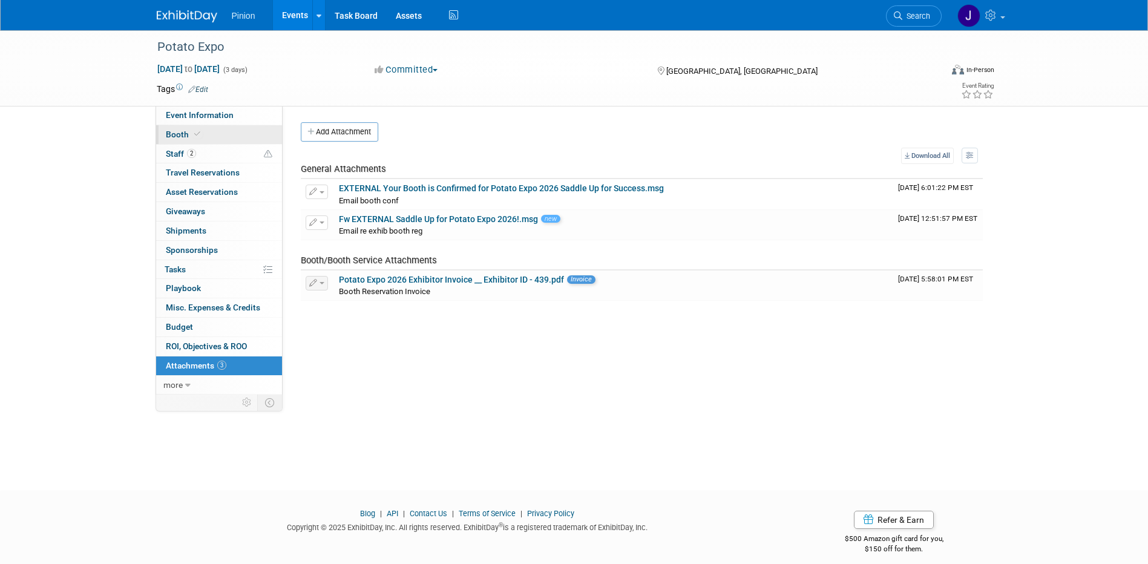
click at [194, 133] on icon at bounding box center [197, 134] width 6 height 7
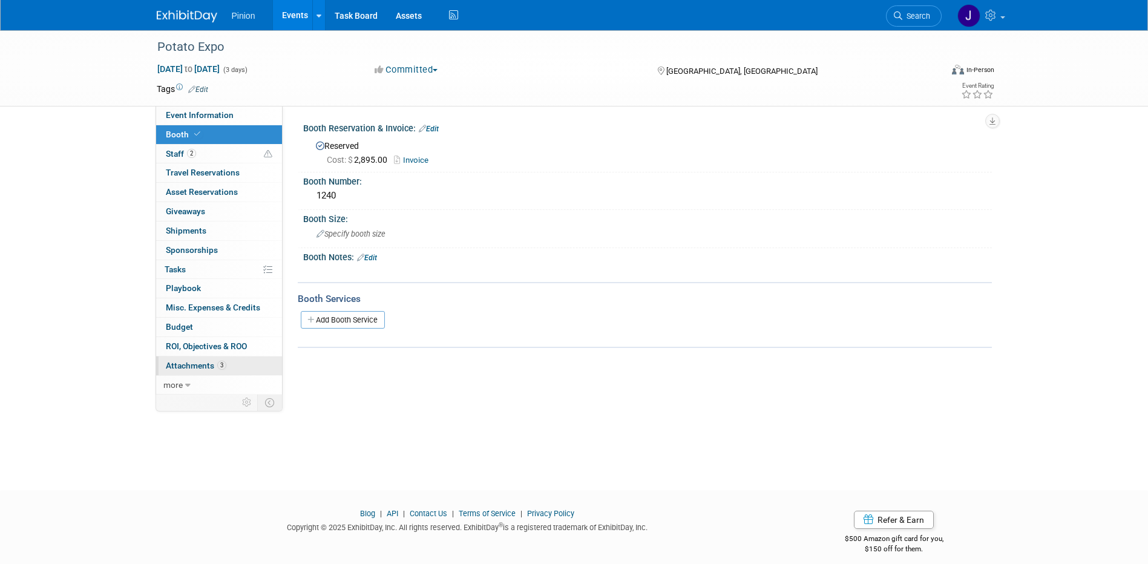
click at [201, 364] on span "Attachments 3" at bounding box center [196, 366] width 61 height 10
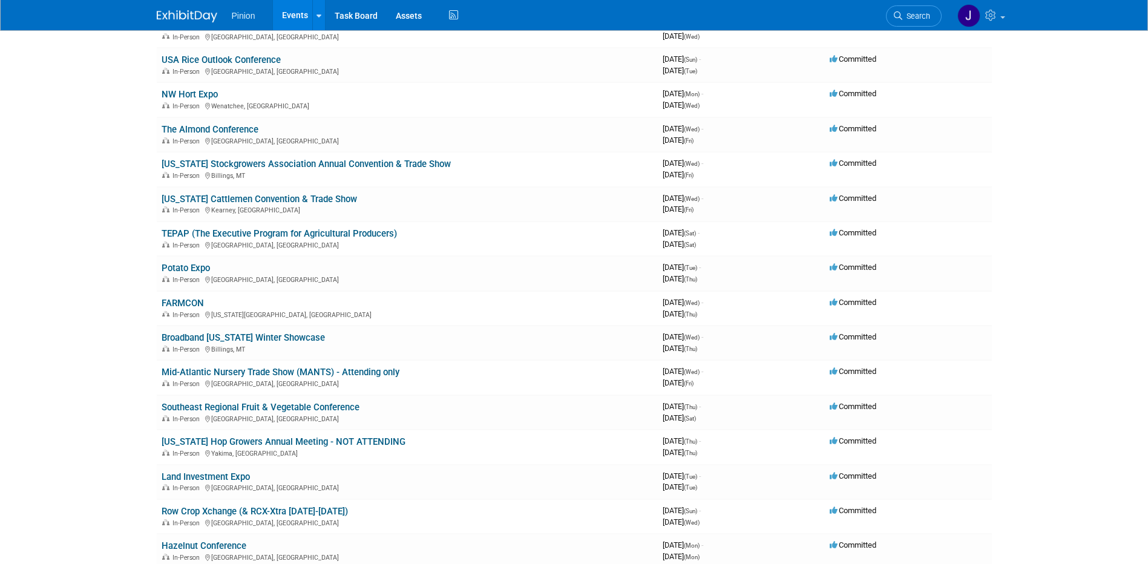
scroll to position [1155, 0]
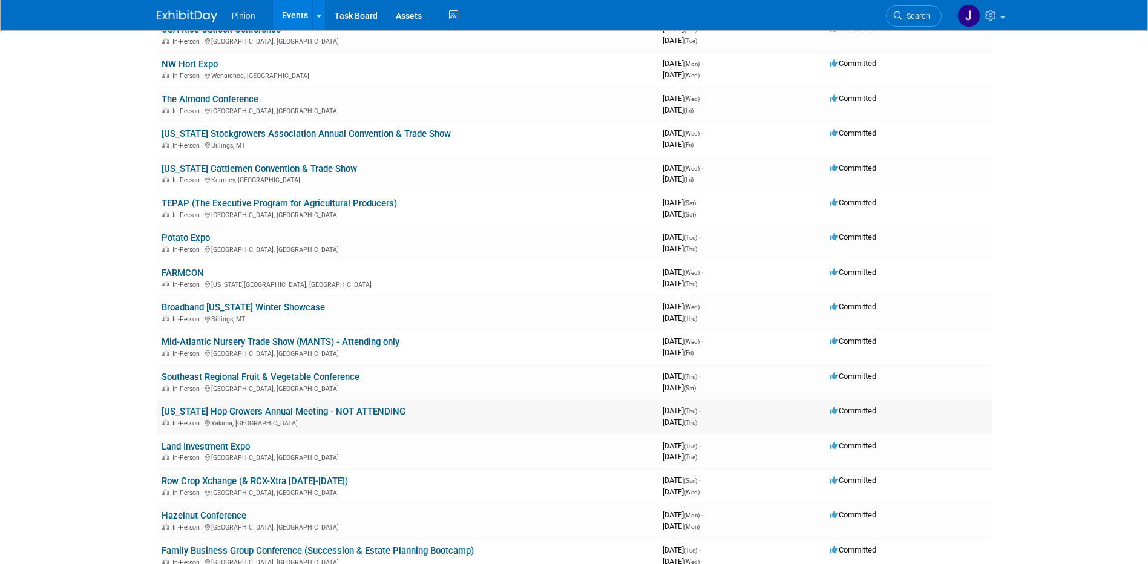
click at [208, 408] on link "[US_STATE] Hop Growers Annual Meeting - NOT ATTENDING" at bounding box center [284, 411] width 244 height 11
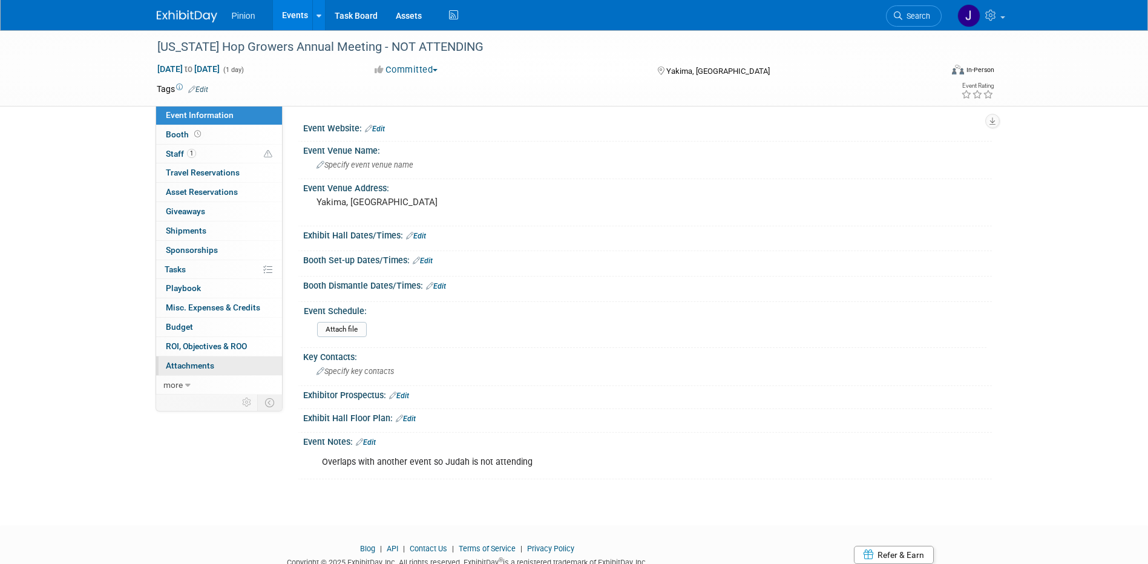
click at [181, 362] on span "Attachments 0" at bounding box center [190, 366] width 48 height 10
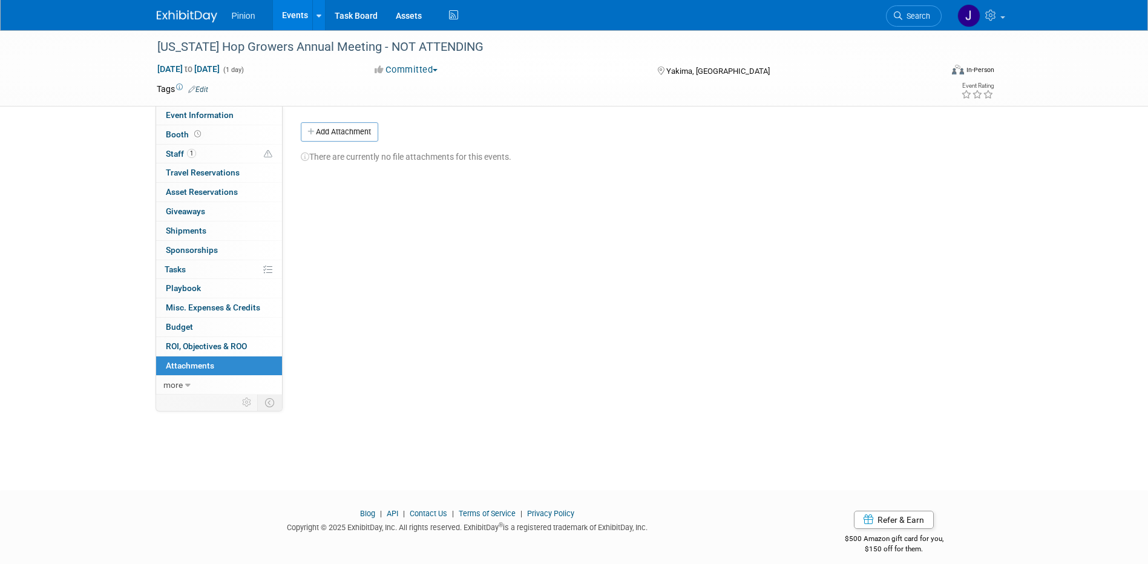
click at [342, 117] on div "Event Website: Edit Event Venue Name: Specify event venue name Event Venue Addr…" at bounding box center [637, 250] width 709 height 289
click at [351, 129] on button "Add Attachment" at bounding box center [339, 131] width 77 height 19
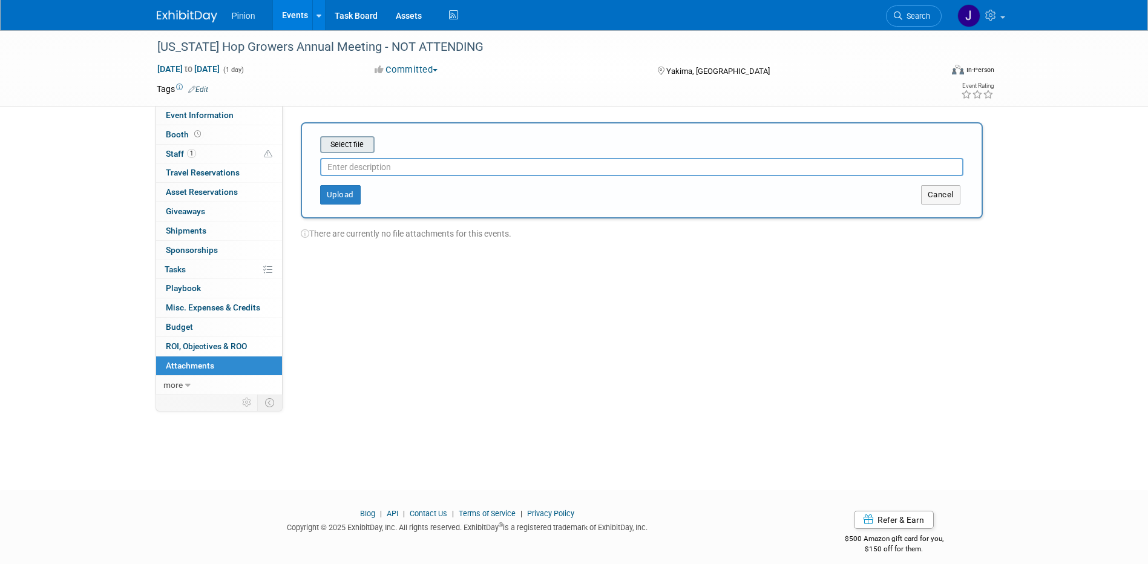
click at [363, 147] on input "file" at bounding box center [301, 144] width 144 height 15
click at [414, 169] on input "text" at bounding box center [641, 162] width 643 height 18
type input "Email from Judah re not attending"
click at [348, 183] on button "Upload" at bounding box center [340, 189] width 41 height 19
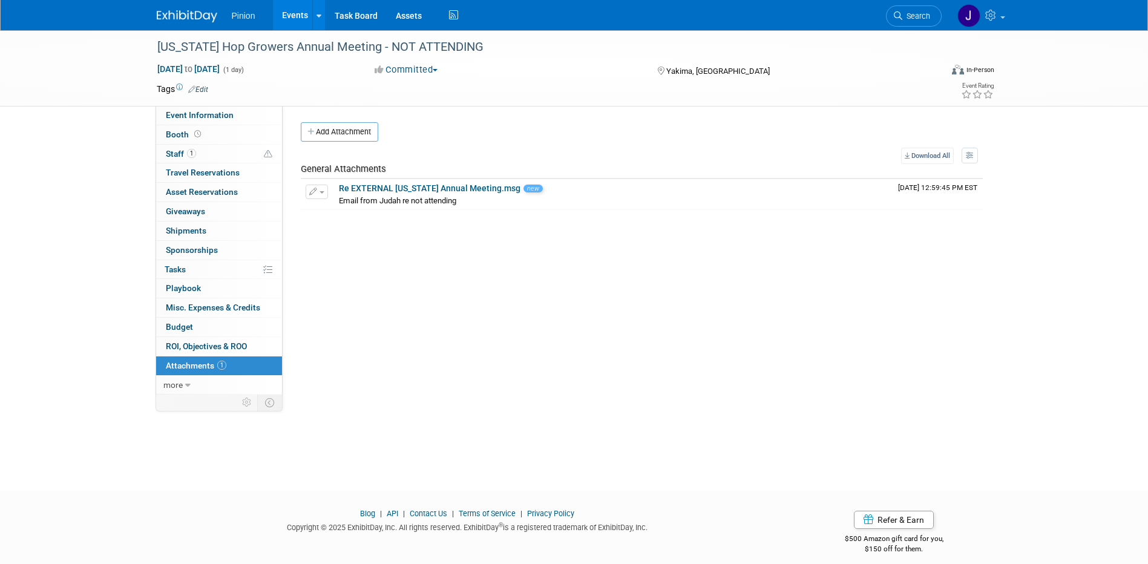
click at [173, 16] on img at bounding box center [187, 16] width 61 height 12
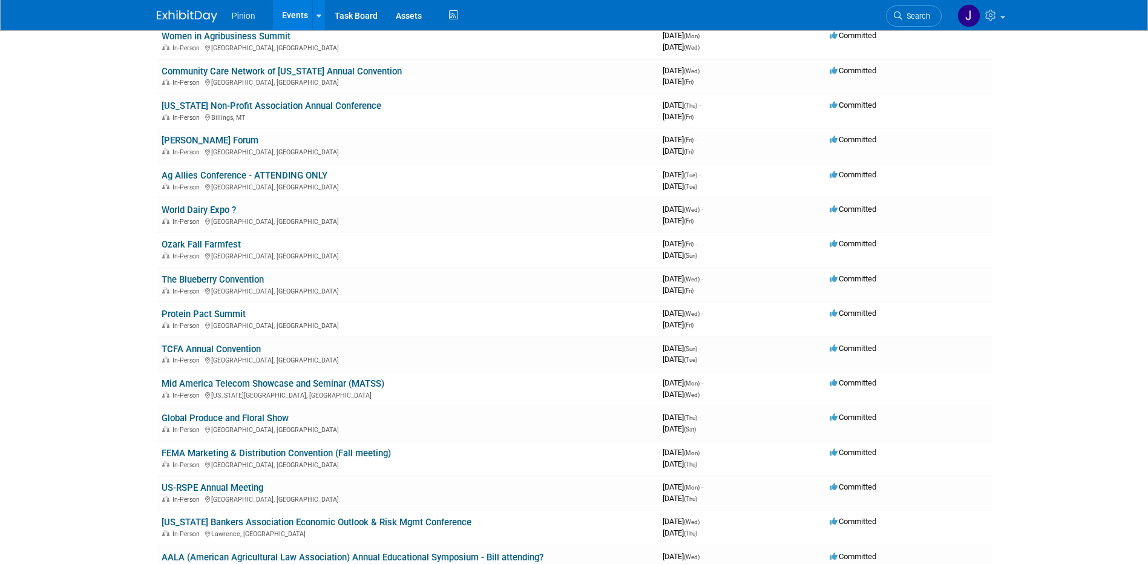
scroll to position [145, 0]
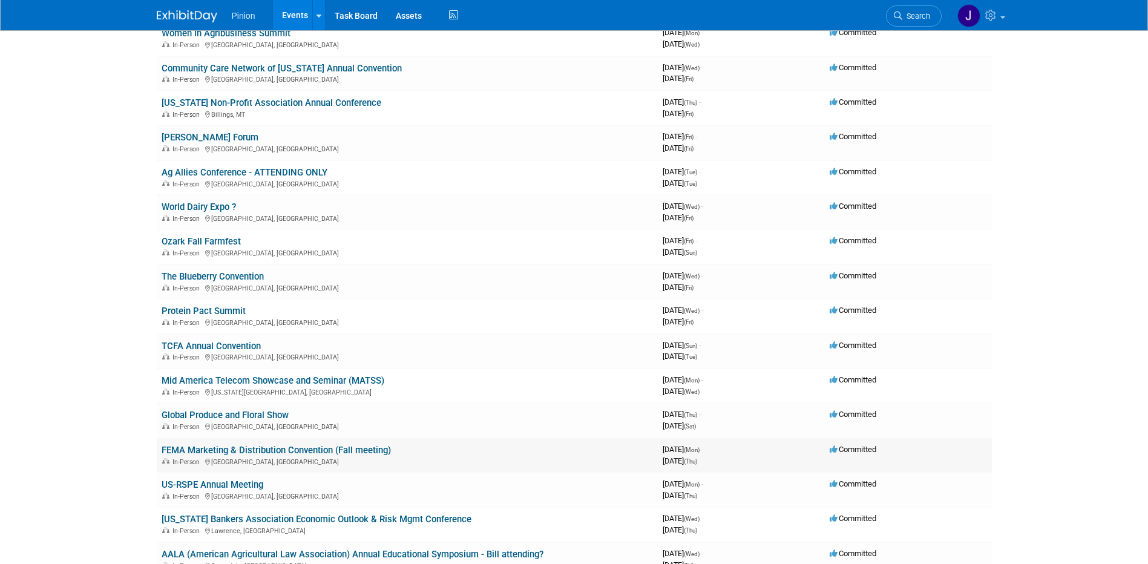
click at [303, 446] on link "FEMA Marketing & Distribution Convention (Fall meeting)" at bounding box center [276, 450] width 229 height 11
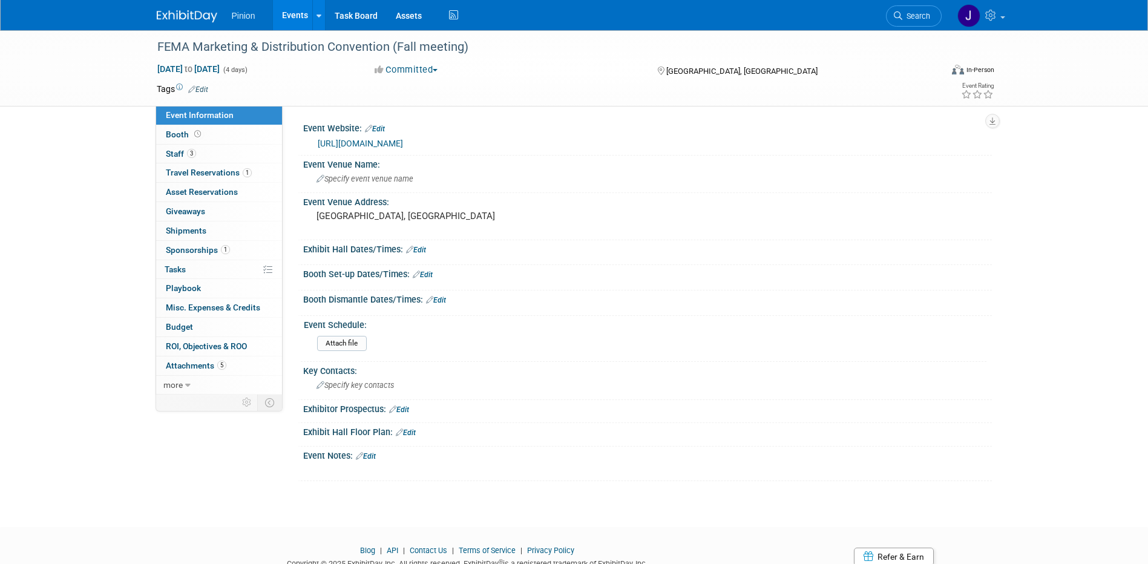
click at [368, 456] on link "Edit" at bounding box center [366, 456] width 20 height 8
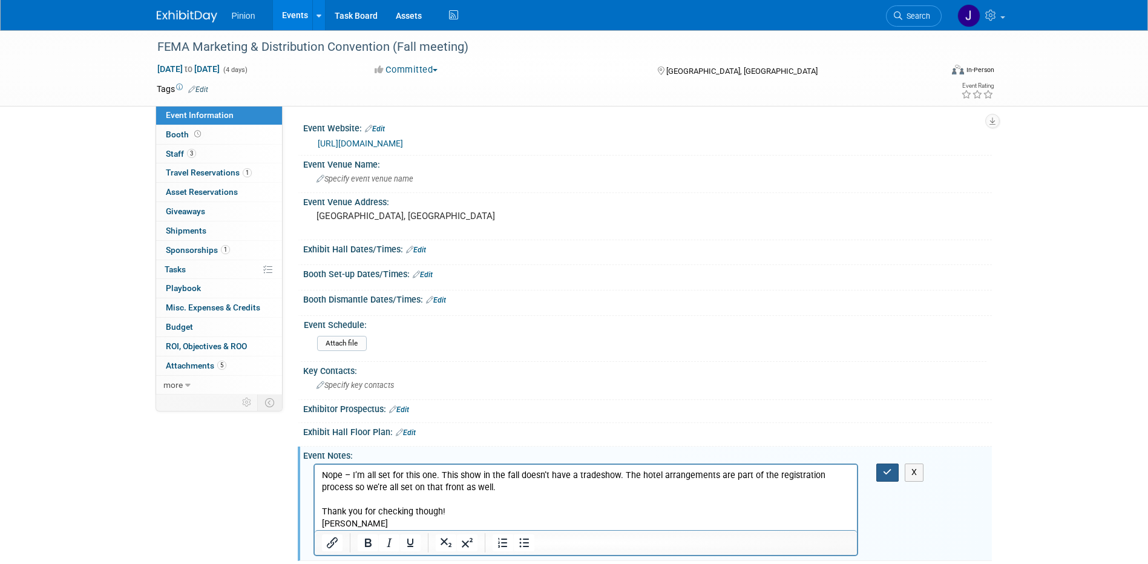
click at [882, 474] on button "button" at bounding box center [887, 472] width 22 height 18
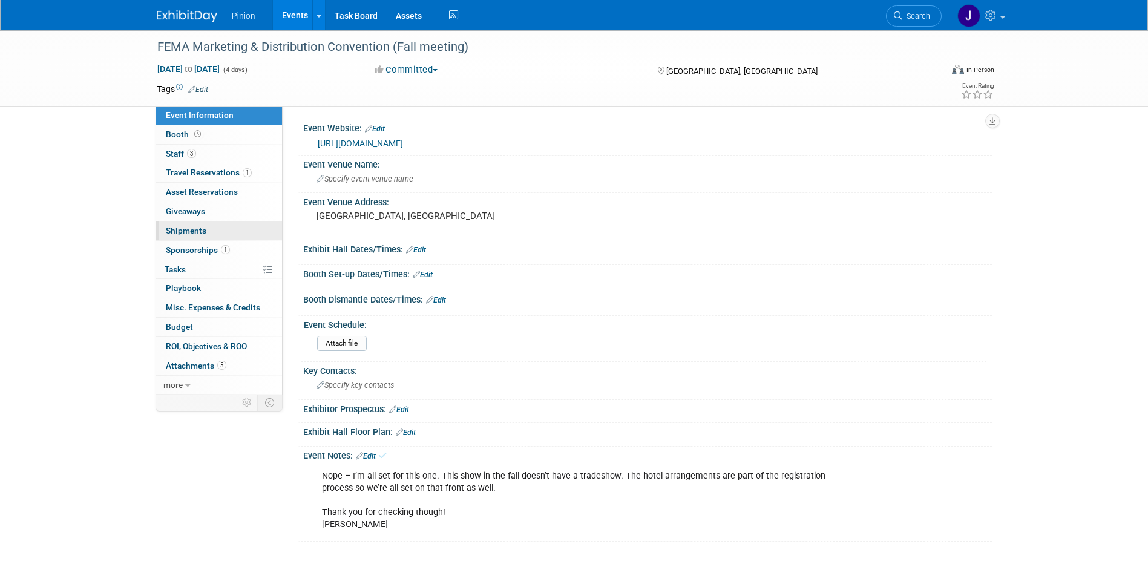
click at [191, 231] on span "Shipments 0" at bounding box center [186, 231] width 41 height 10
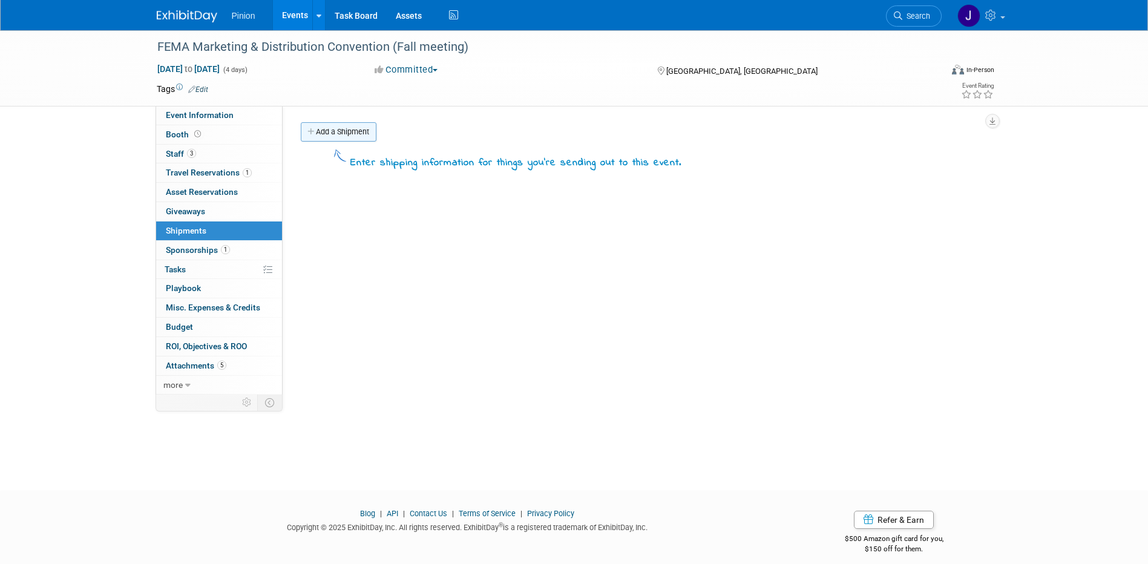
click at [326, 136] on link "Add a Shipment" at bounding box center [339, 131] width 76 height 19
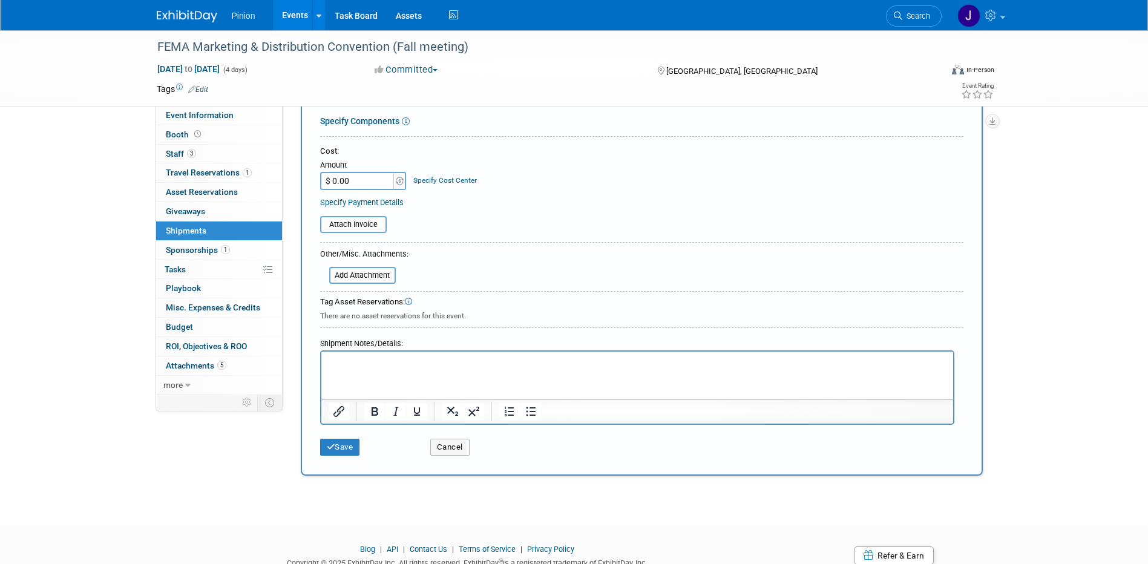
scroll to position [217, 0]
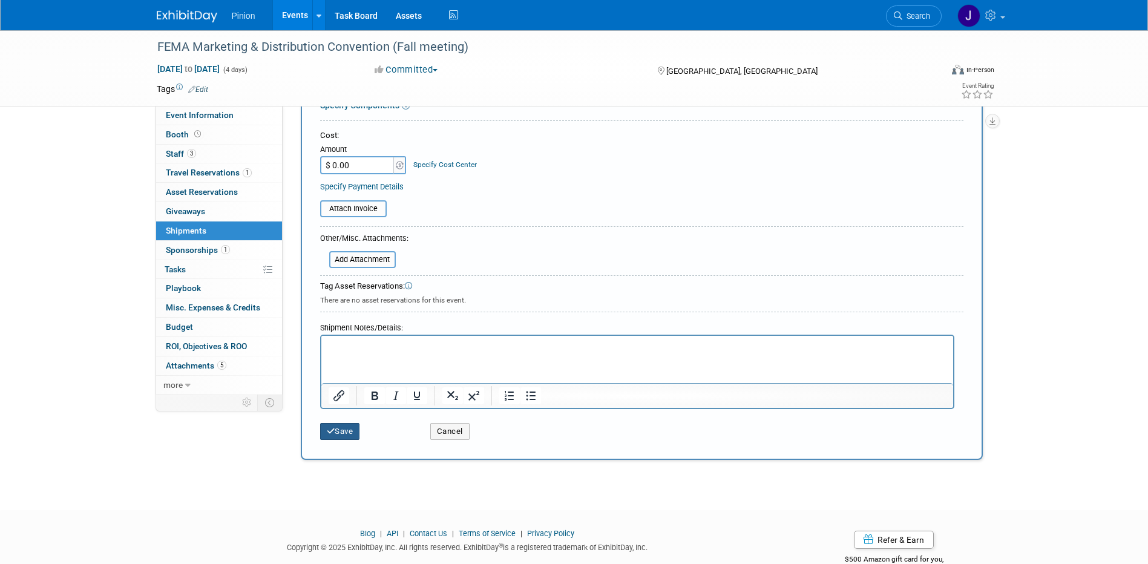
type input "N/A"
click at [330, 430] on icon "submit" at bounding box center [331, 431] width 8 height 8
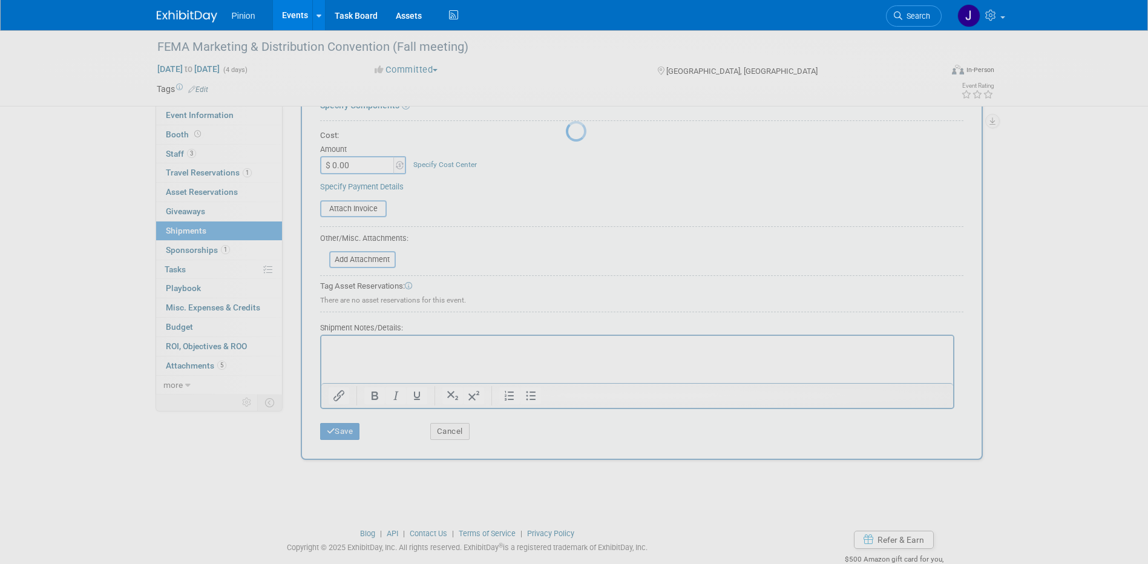
scroll to position [11, 0]
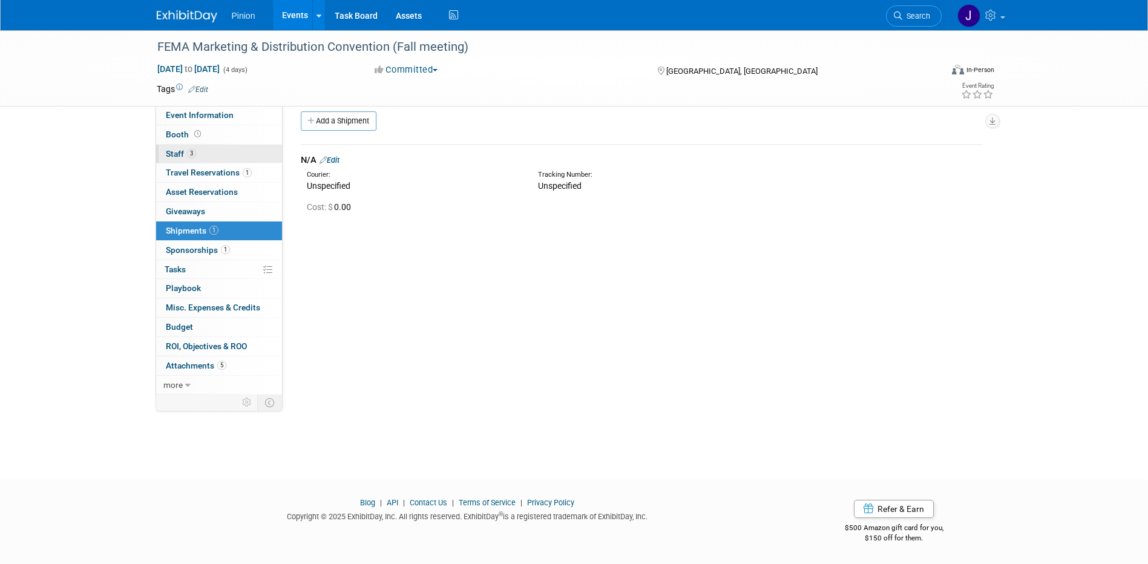
click at [196, 151] on link "3 Staff 3" at bounding box center [219, 154] width 126 height 19
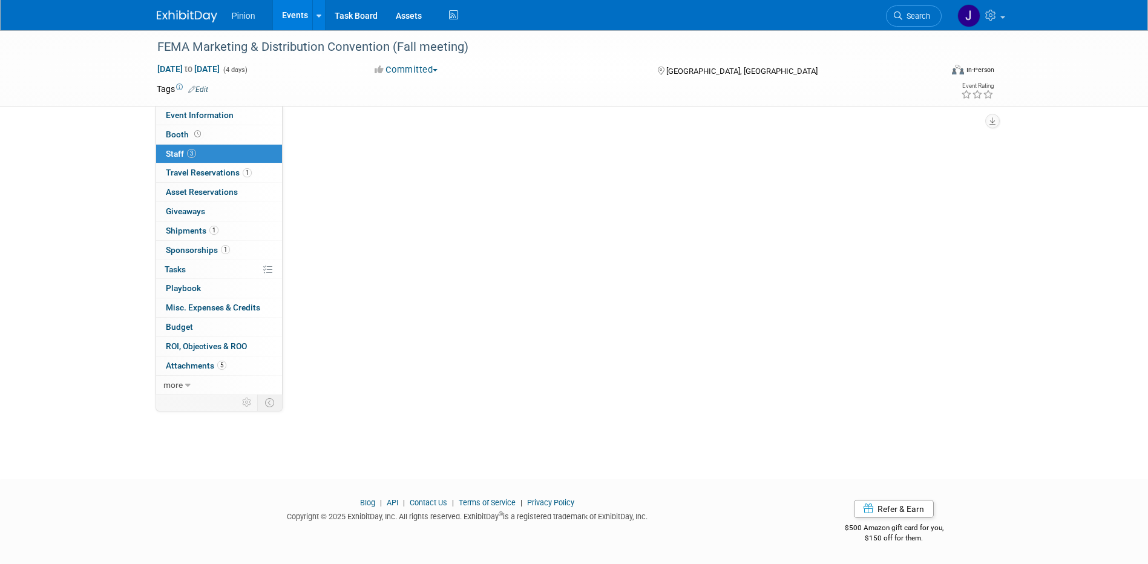
scroll to position [0, 0]
